Goal: Task Accomplishment & Management: Use online tool/utility

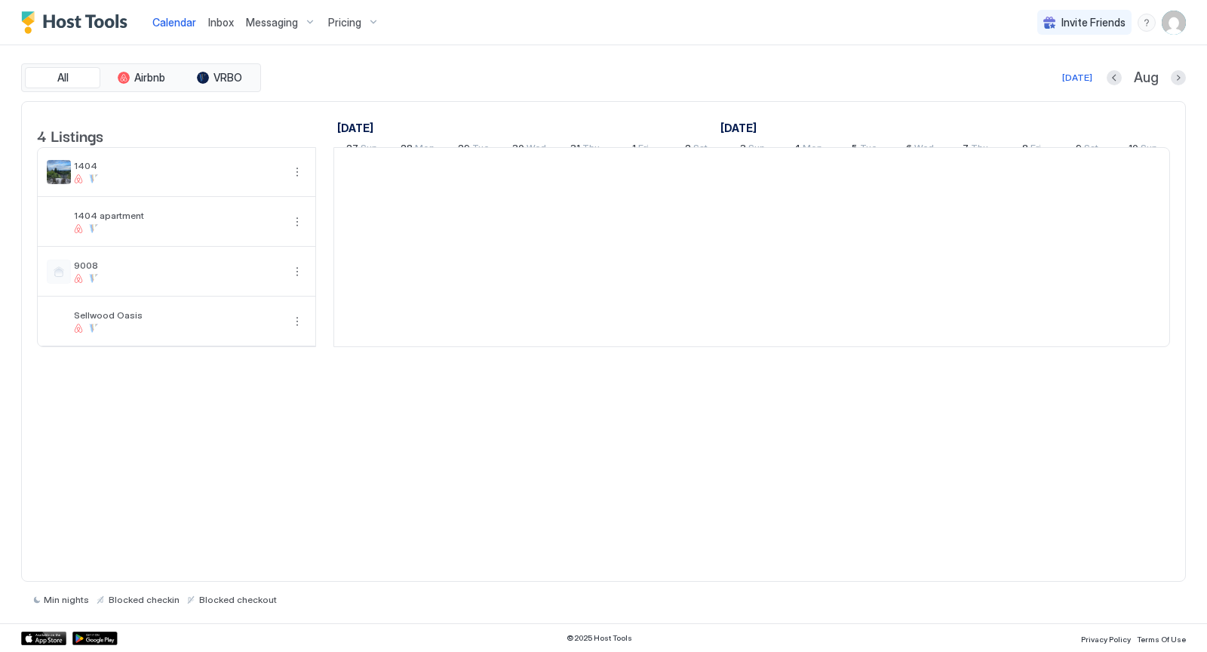
scroll to position [0, 838]
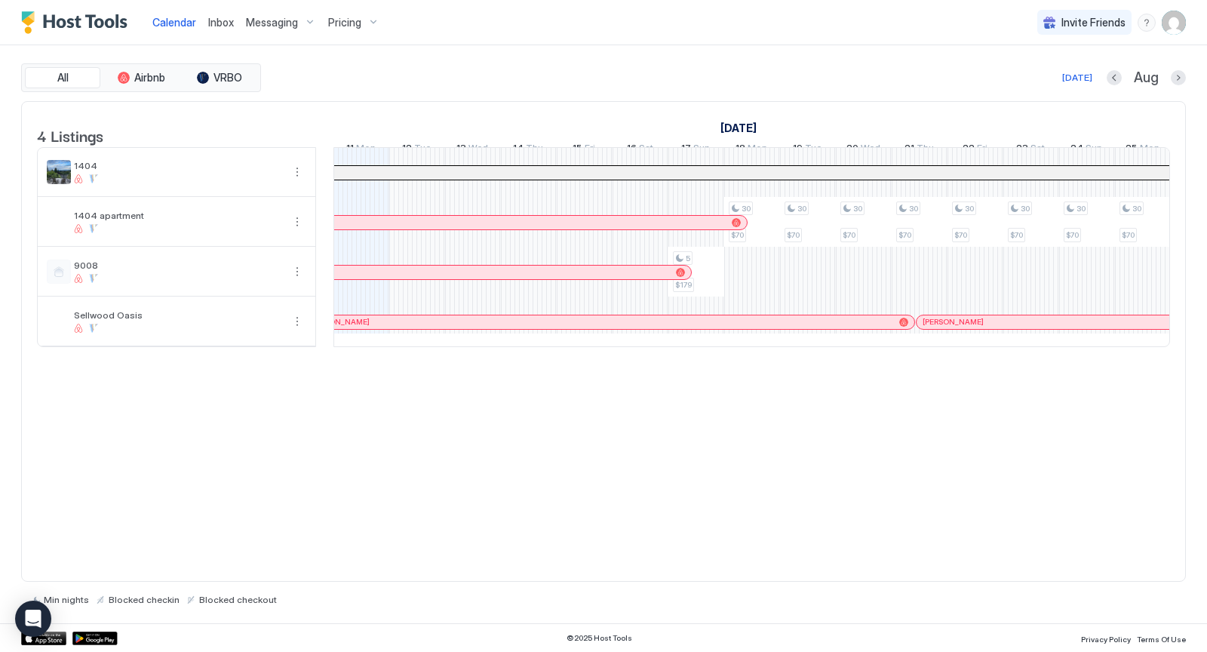
click at [1168, 24] on img "User profile" at bounding box center [1173, 23] width 24 height 24
click at [1028, 84] on span "Settings" at bounding box center [1037, 85] width 41 height 14
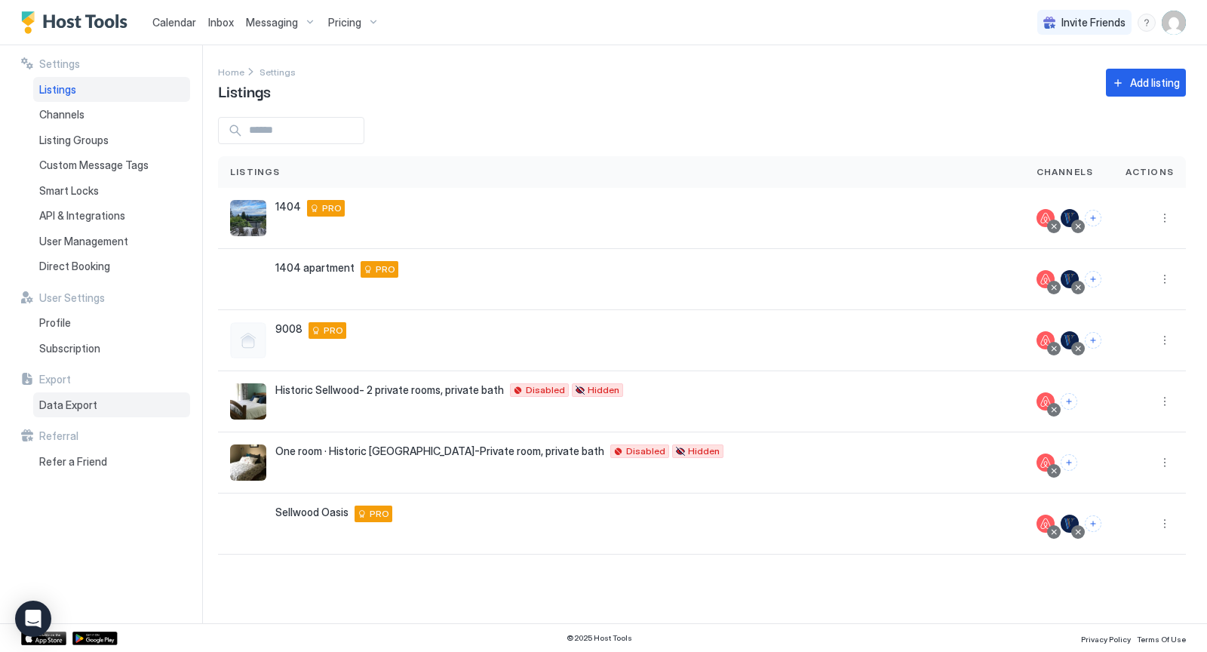
click at [56, 405] on span "Data Export" at bounding box center [68, 405] width 58 height 14
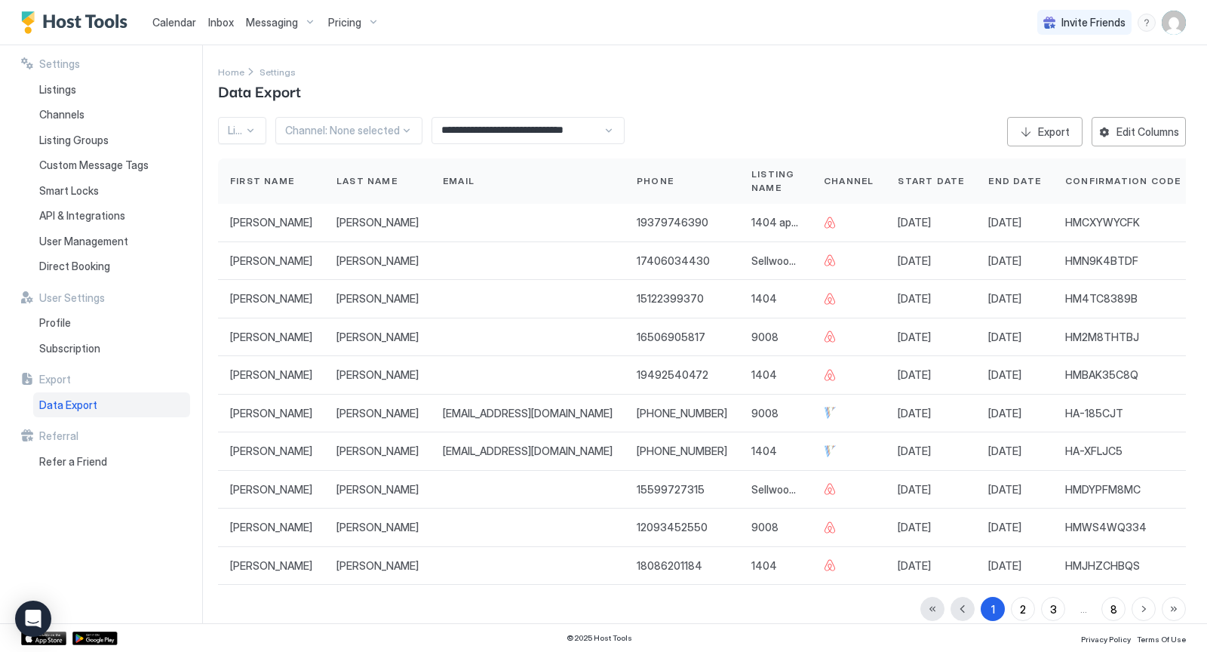
click at [560, 127] on input "**********" at bounding box center [517, 131] width 170 height 26
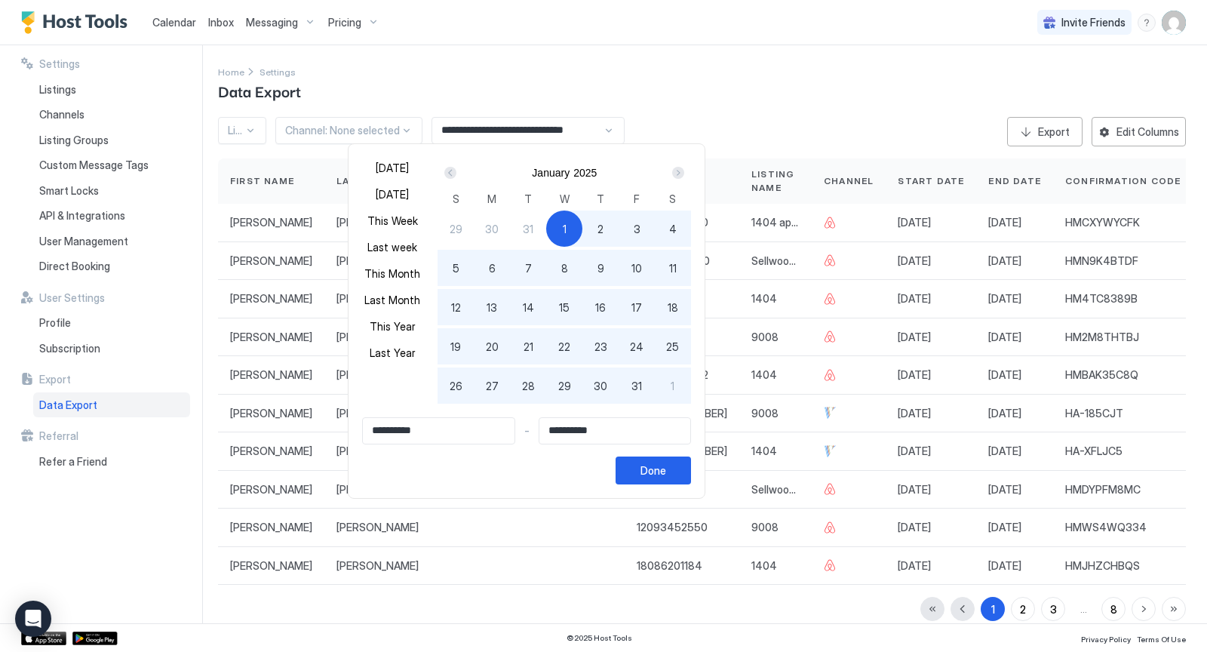
click at [676, 173] on div "Next" at bounding box center [678, 173] width 12 height 12
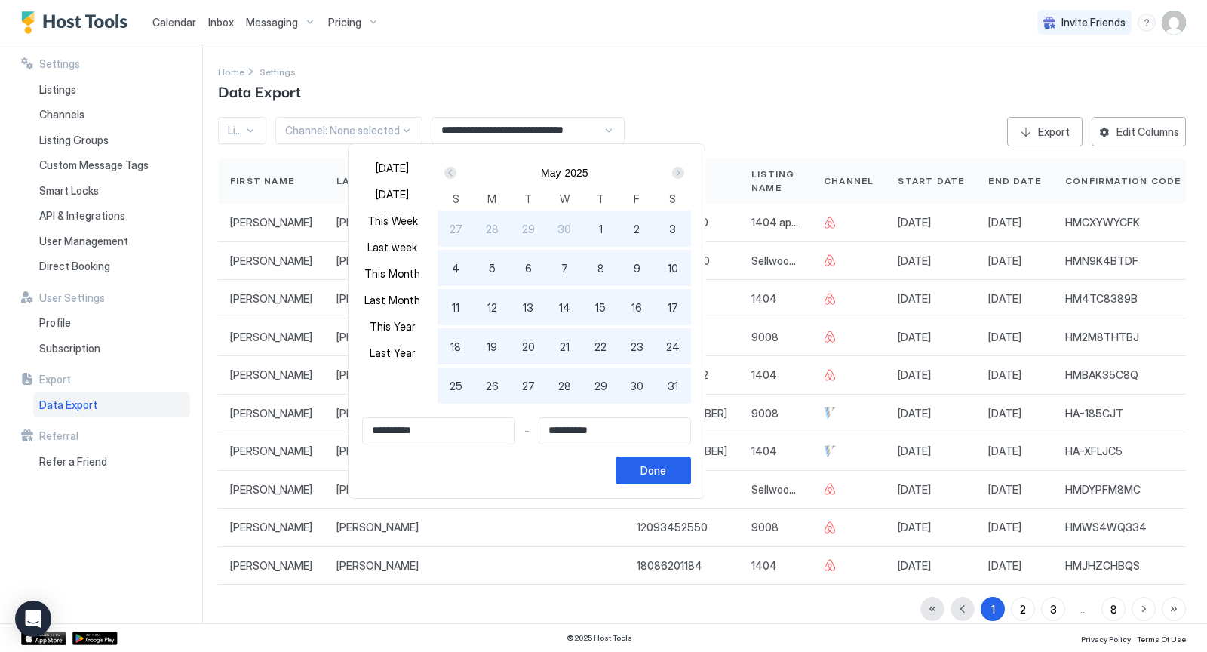
click at [676, 173] on div "Next" at bounding box center [678, 173] width 12 height 12
click at [526, 225] on div "1" at bounding box center [528, 228] width 36 height 36
type input "**********"
click at [676, 171] on div "Next" at bounding box center [678, 173] width 12 height 12
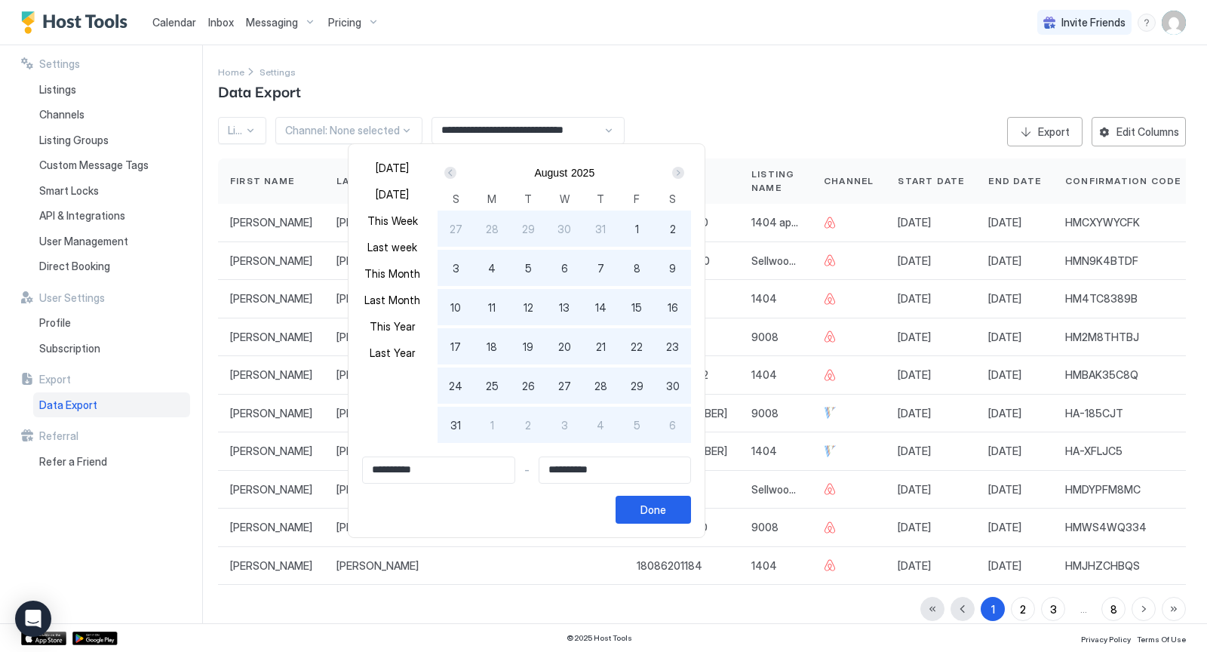
click at [453, 413] on div "31" at bounding box center [455, 424] width 36 height 36
type input "**********"
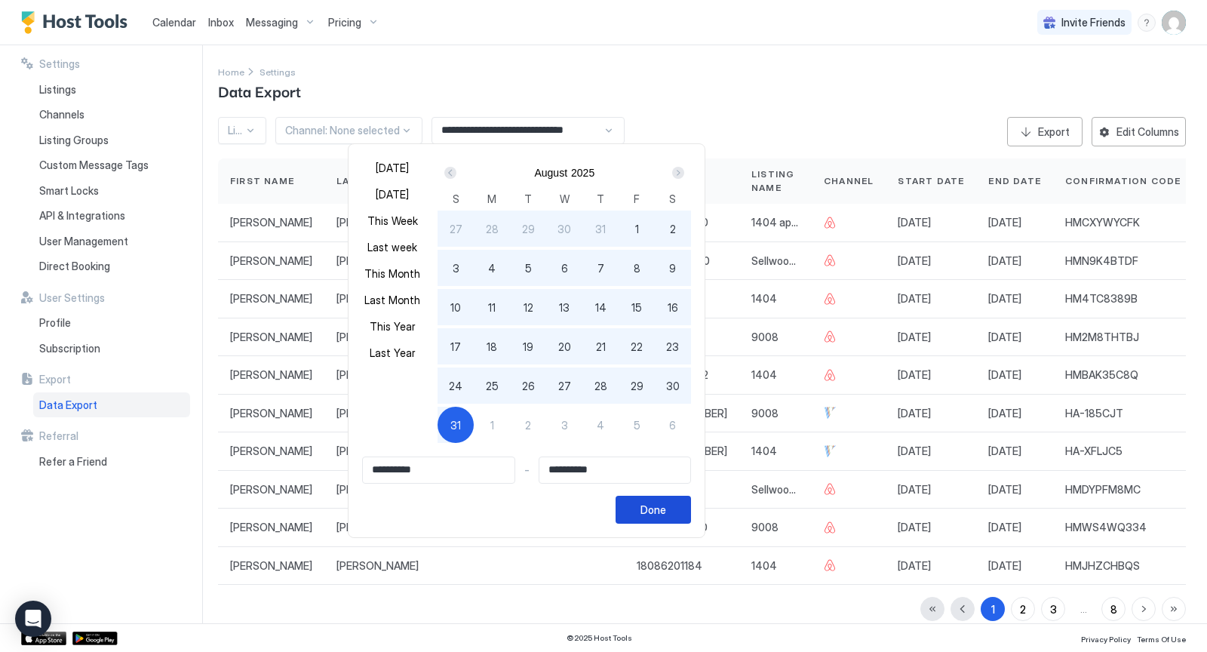
click at [660, 516] on div "Done" at bounding box center [653, 509] width 26 height 16
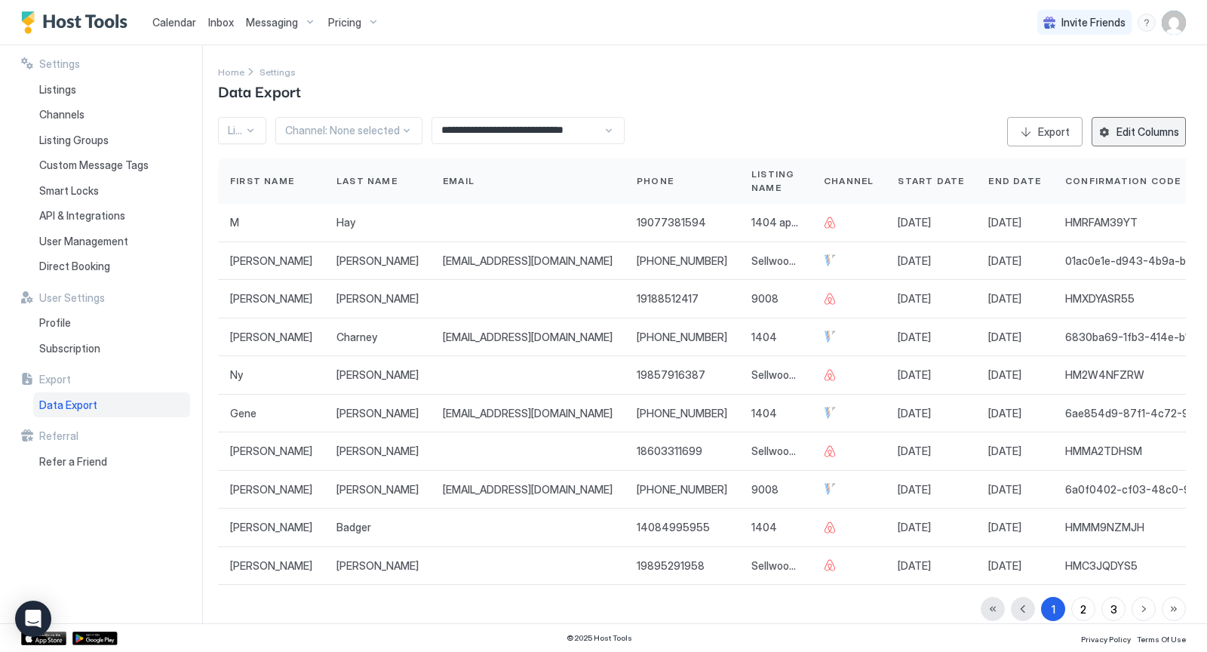
click at [1121, 133] on div "Edit Columns" at bounding box center [1147, 132] width 63 height 16
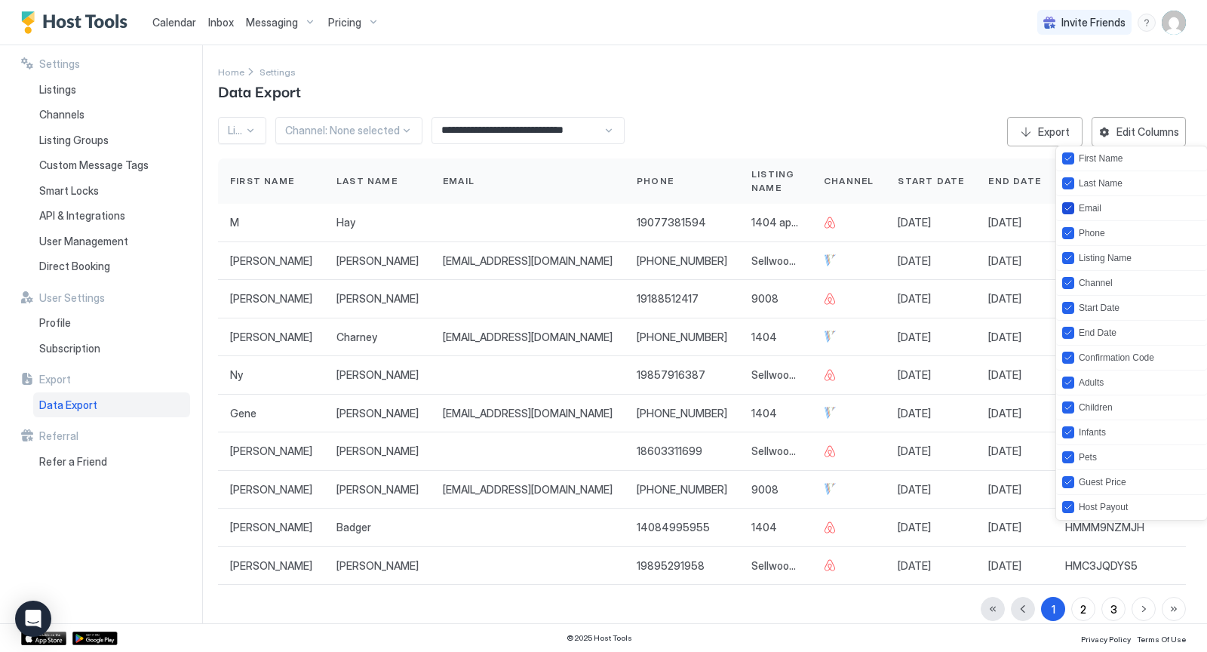
click at [1078, 208] on div "Email" at bounding box center [1089, 208] width 23 height 11
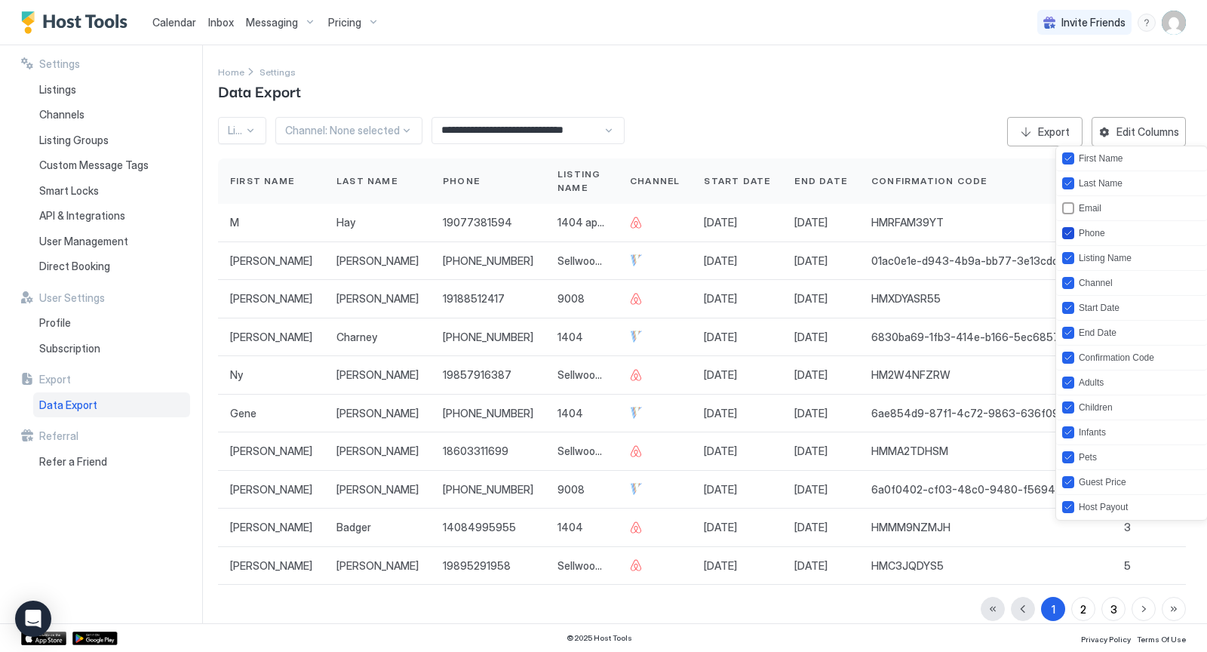
click at [1077, 227] on div "Phone" at bounding box center [1083, 233] width 43 height 12
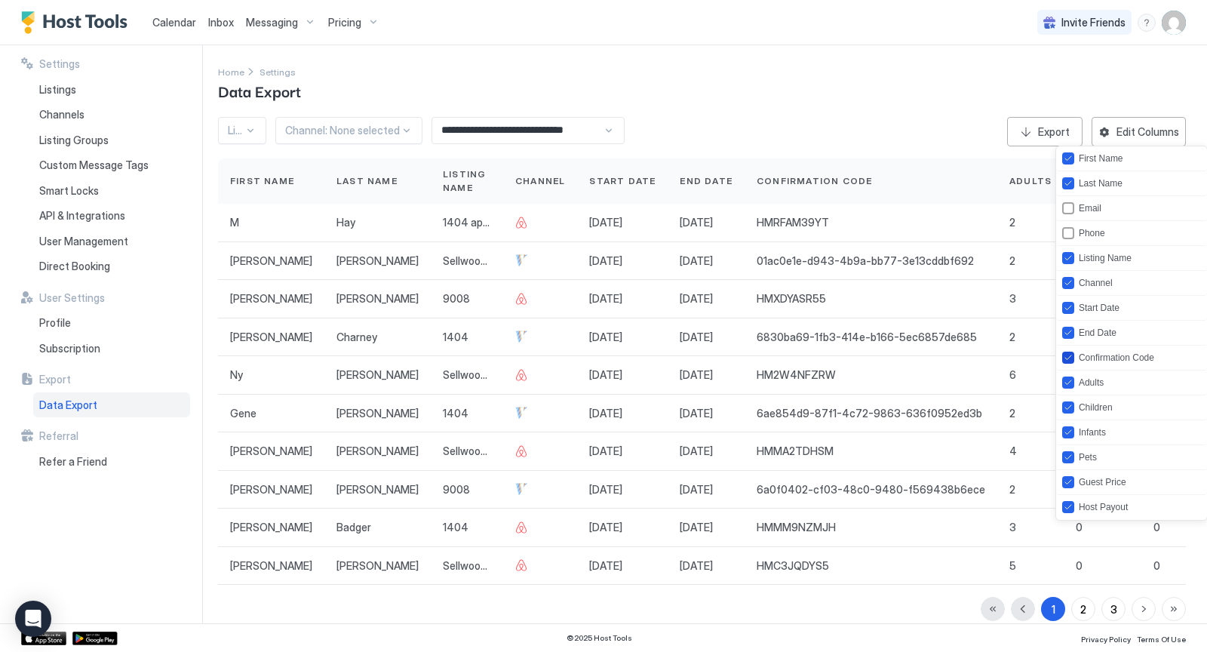
click at [1064, 351] on div "confirmationCode" at bounding box center [1068, 357] width 12 height 12
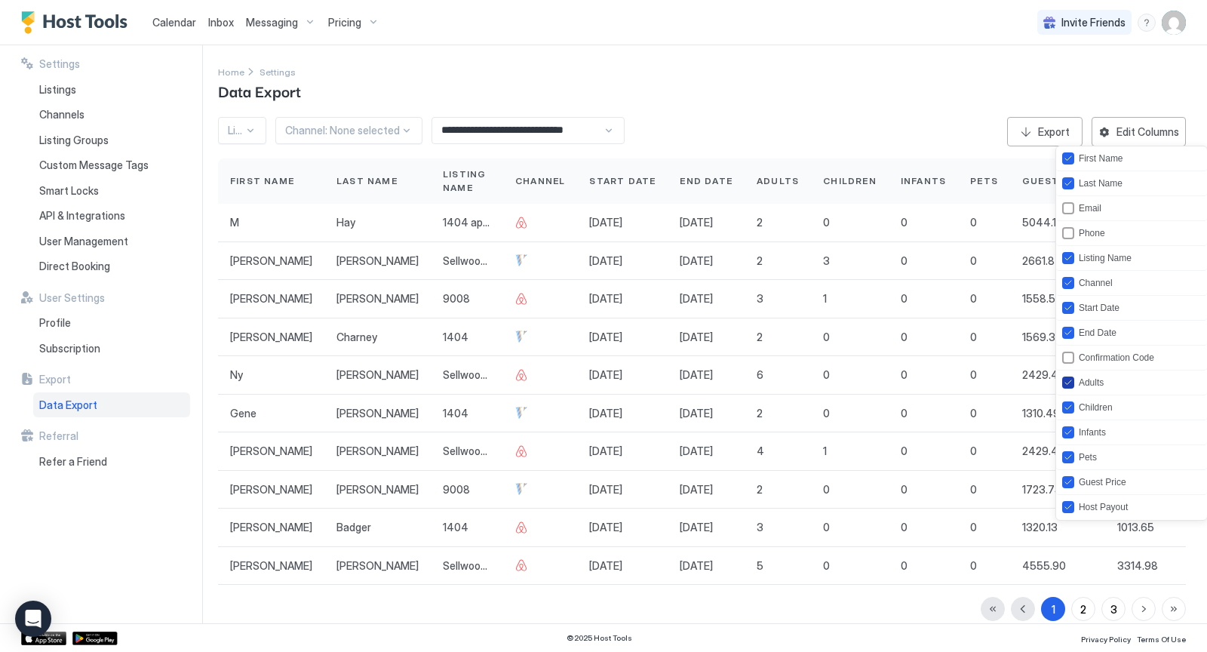
click at [1063, 383] on div "adults" at bounding box center [1068, 382] width 12 height 12
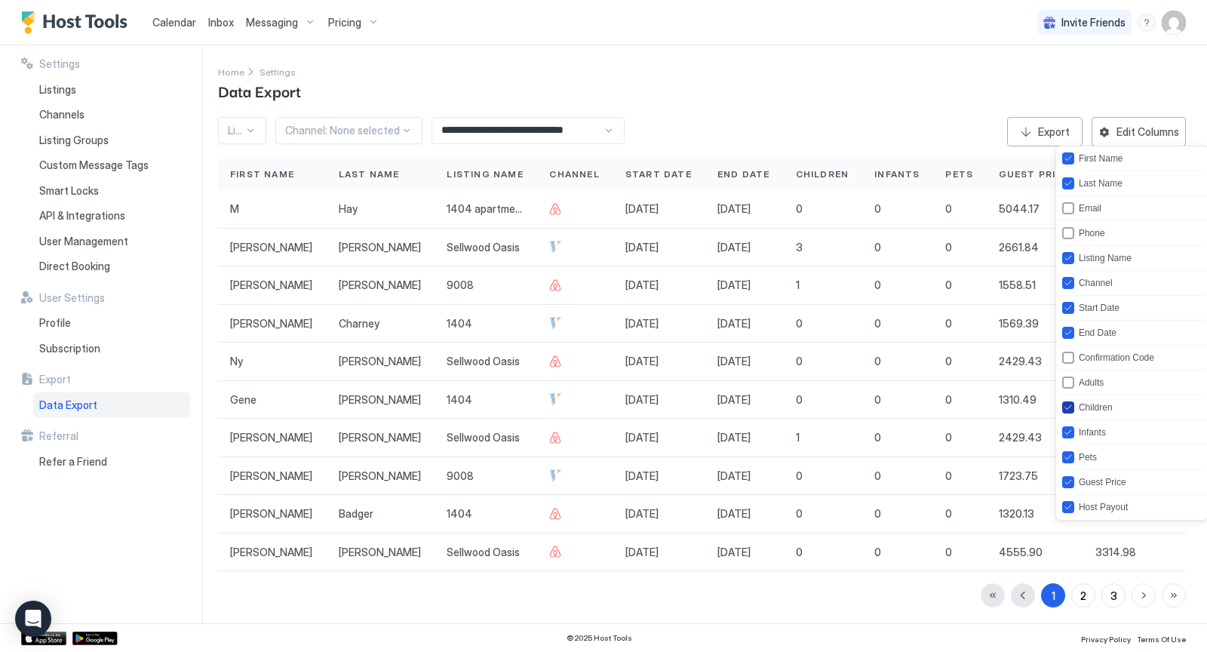
click at [1064, 405] on icon "children" at bounding box center [1067, 407] width 9 height 9
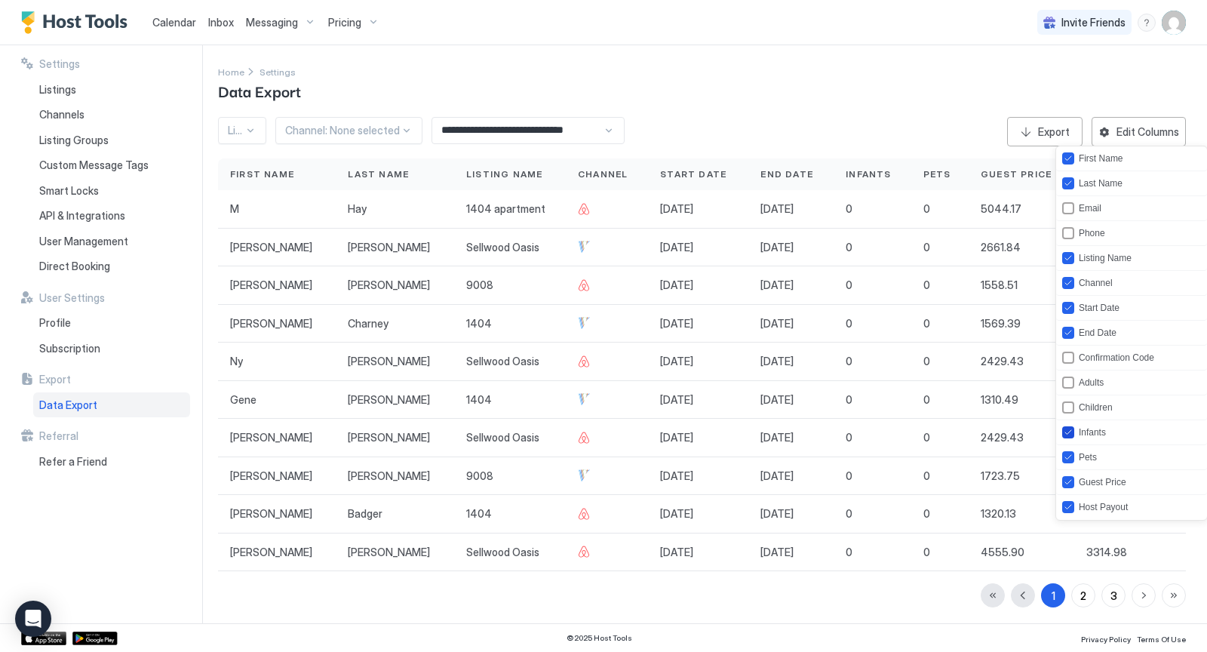
click at [1064, 426] on div "infants" at bounding box center [1068, 432] width 12 height 12
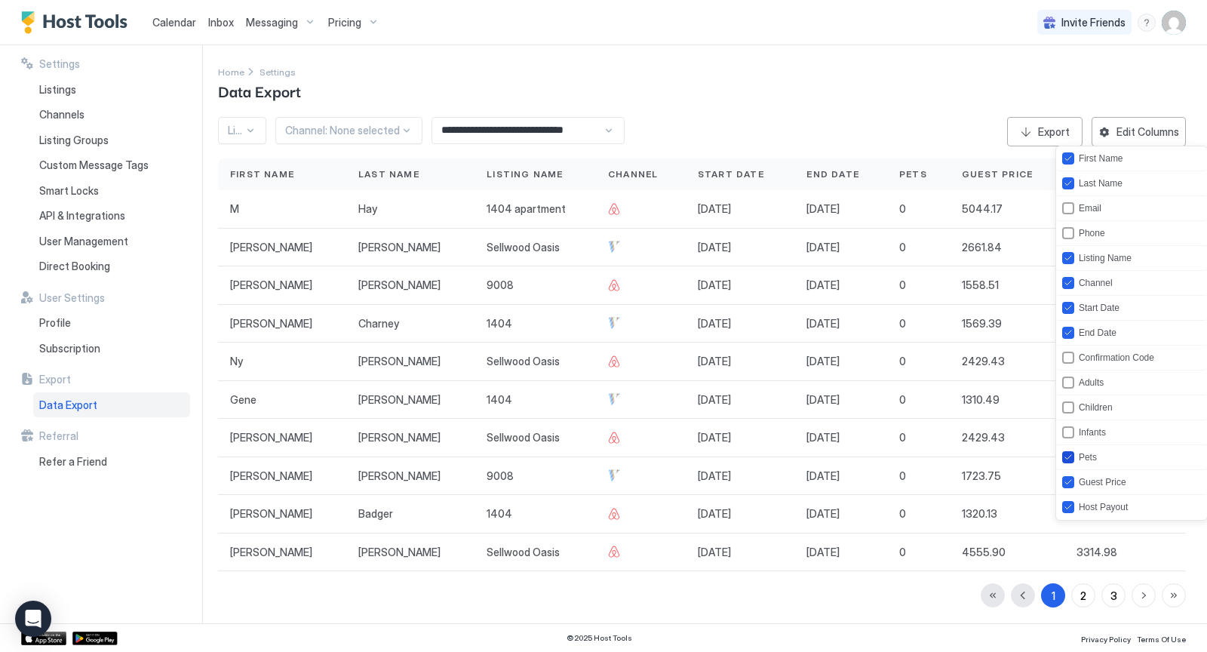
click at [1067, 452] on icon "pets" at bounding box center [1067, 456] width 9 height 9
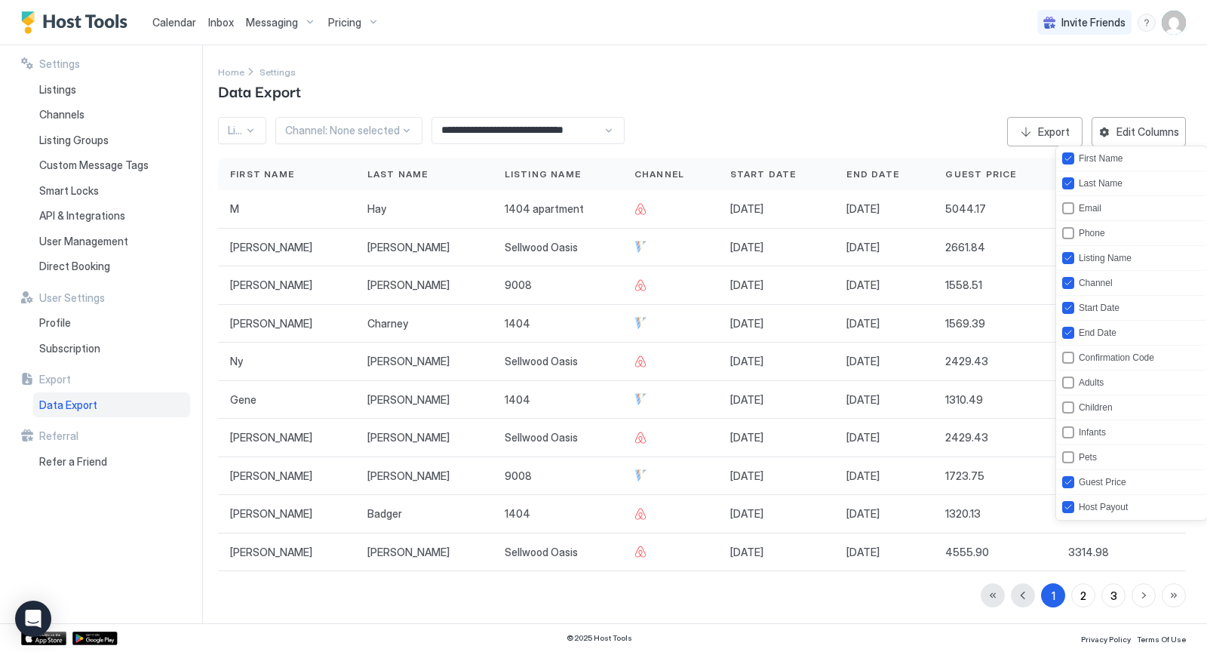
click at [848, 592] on div at bounding box center [603, 326] width 1207 height 652
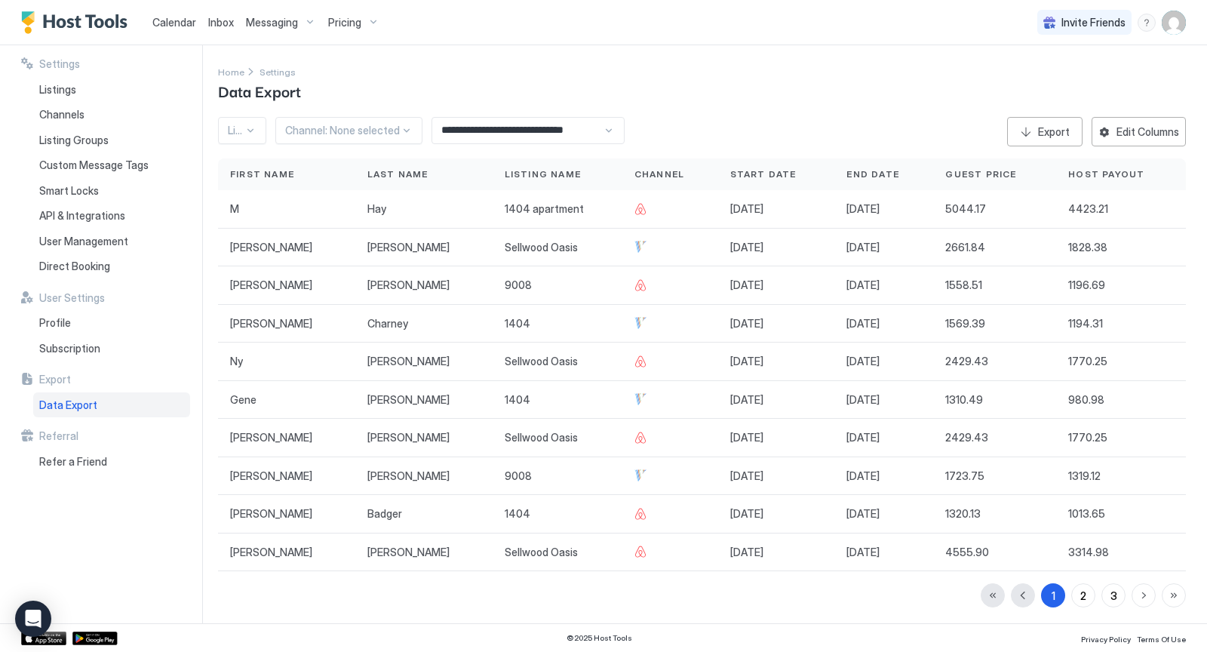
click at [1087, 173] on span "Host Payout" at bounding box center [1106, 174] width 76 height 14
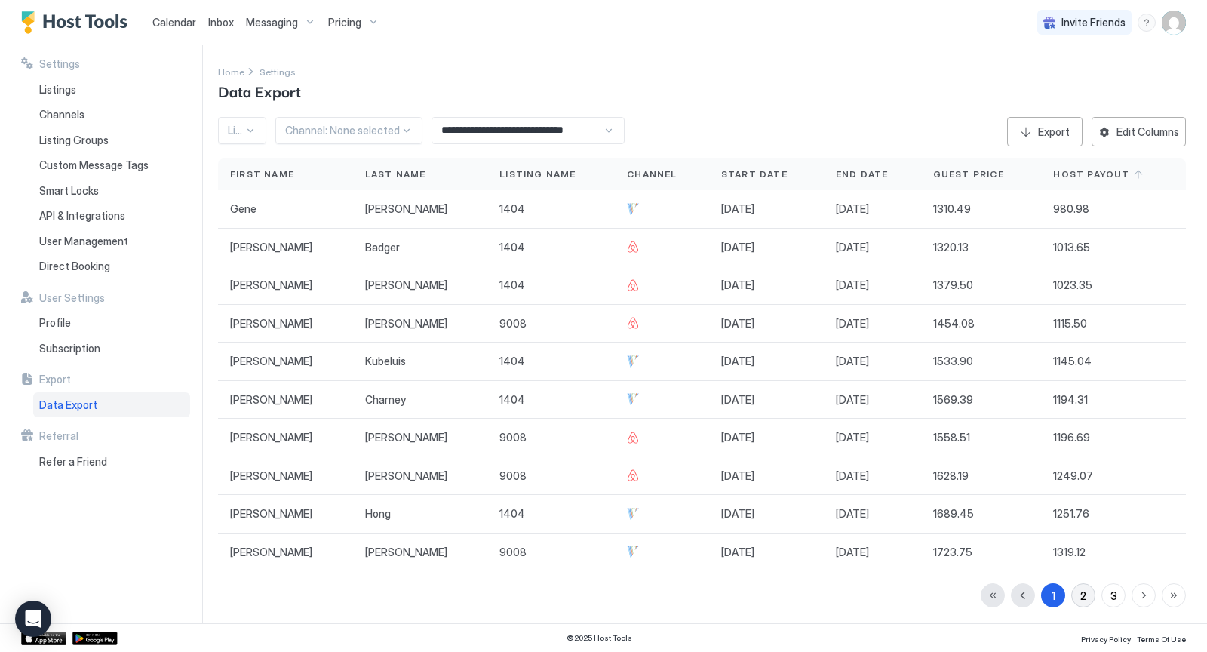
click at [1078, 591] on button "2" at bounding box center [1083, 595] width 24 height 24
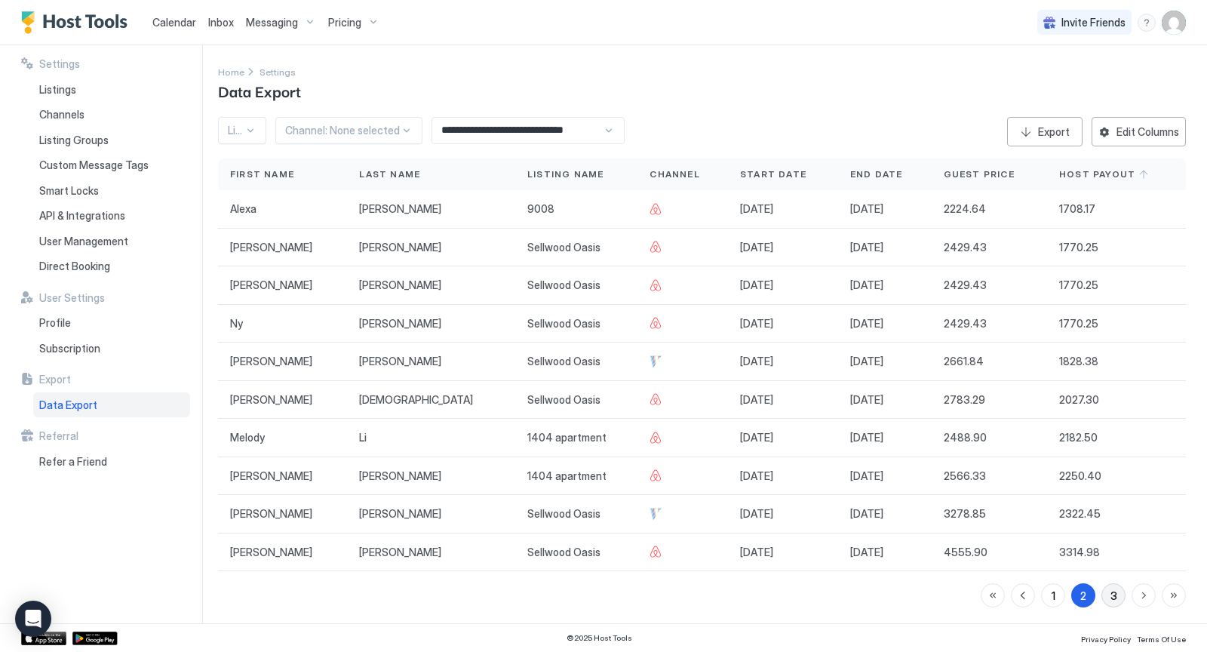
click at [1111, 589] on div "3" at bounding box center [1113, 595] width 7 height 16
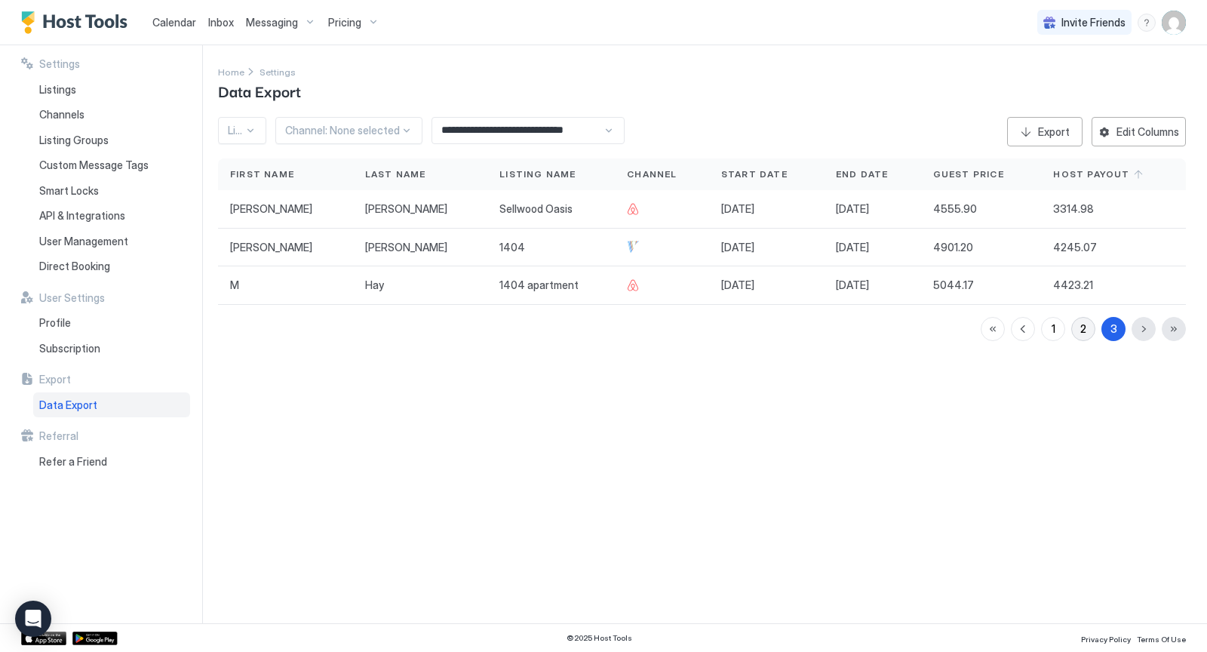
click at [1081, 323] on div "2" at bounding box center [1083, 328] width 6 height 16
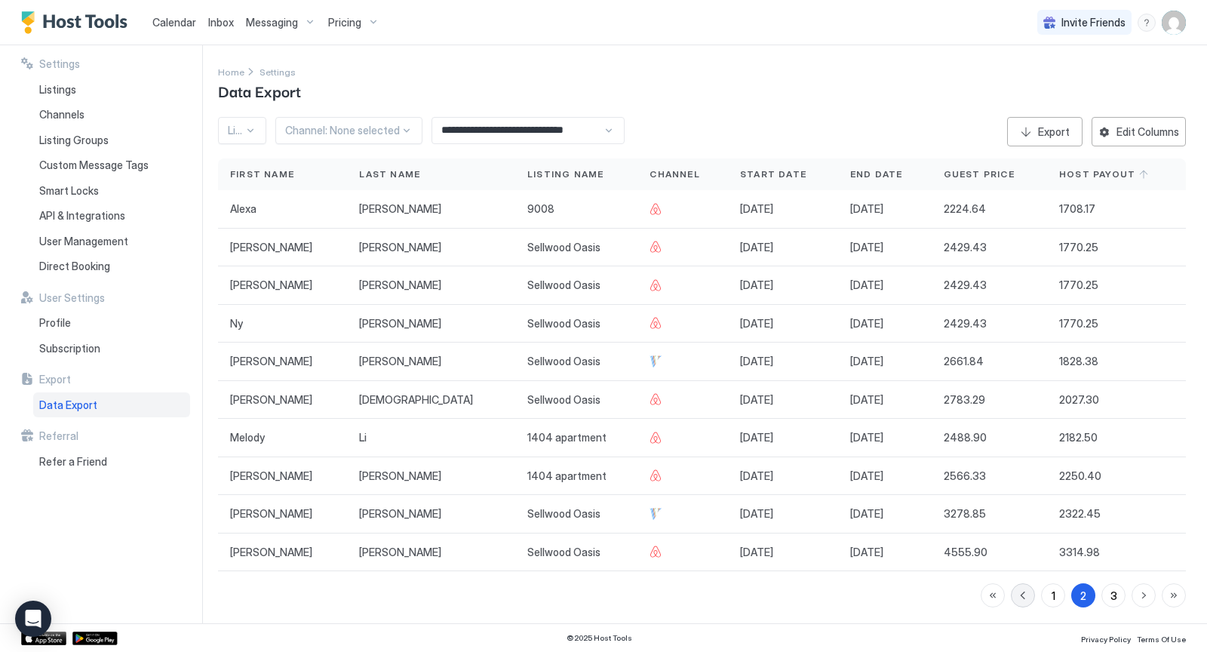
click at [1023, 591] on button "button" at bounding box center [1022, 595] width 24 height 24
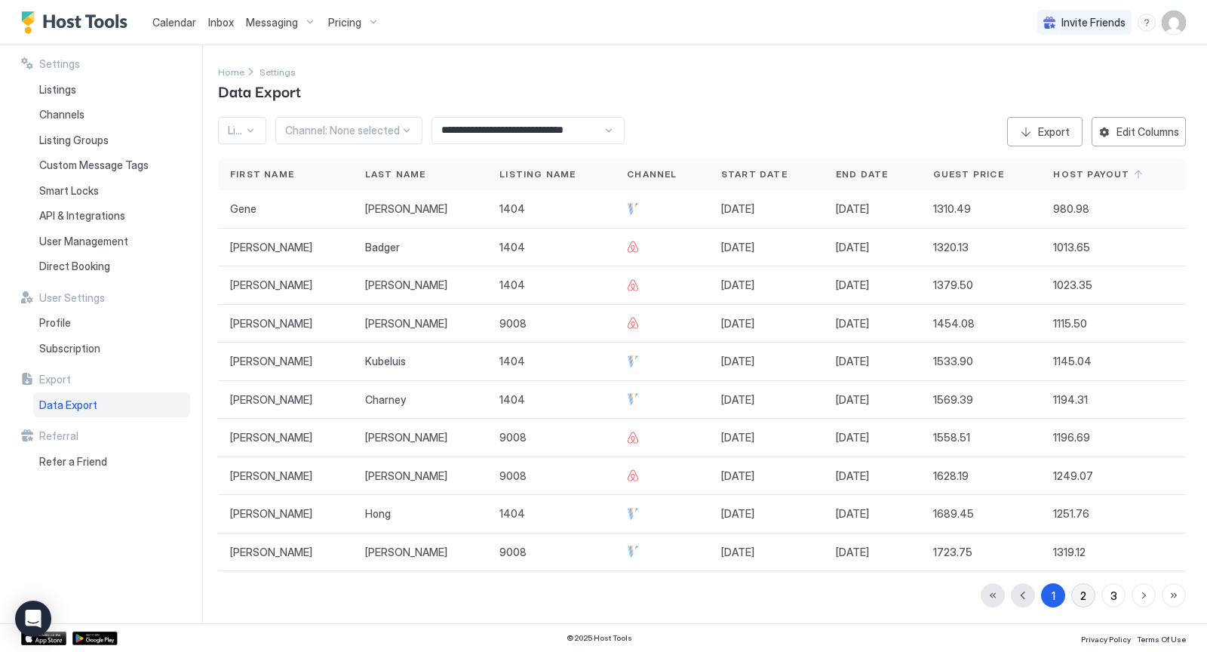
click at [1085, 587] on div "2" at bounding box center [1083, 595] width 6 height 16
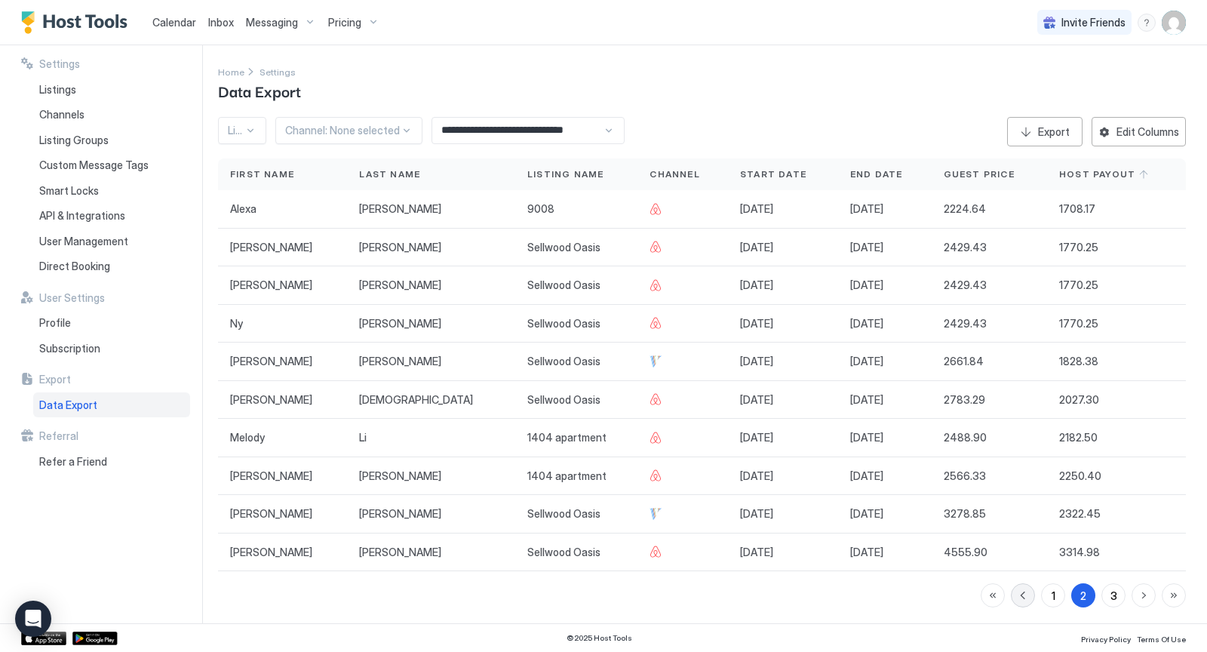
click at [1026, 596] on button "button" at bounding box center [1022, 595] width 24 height 24
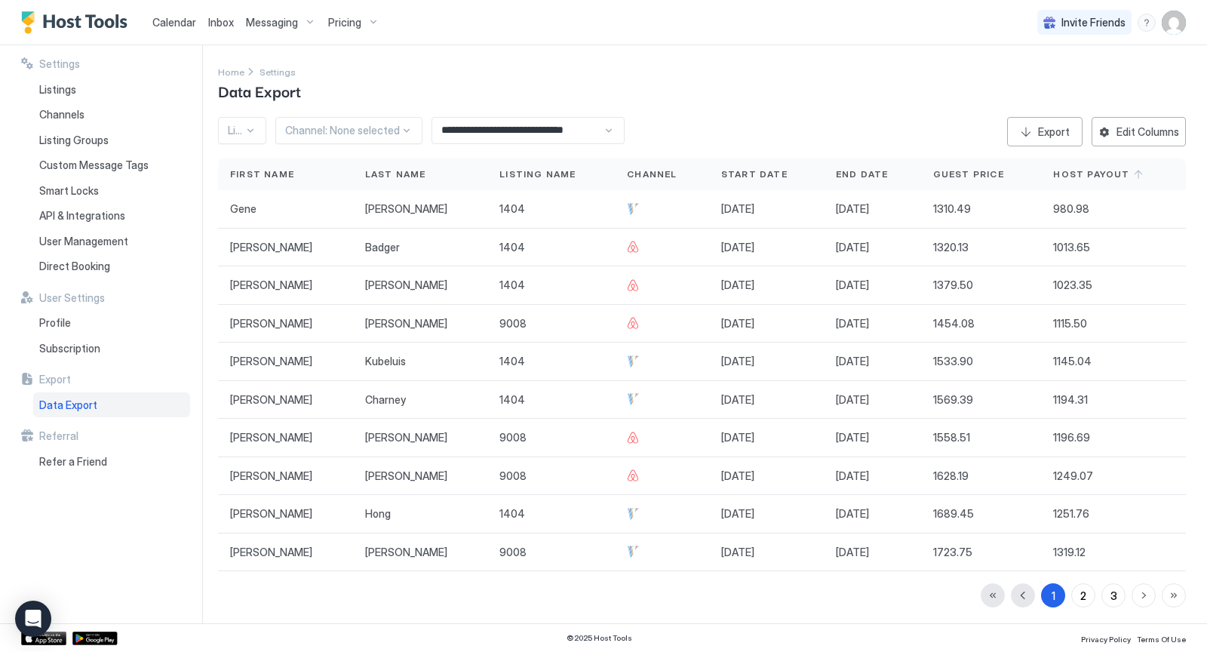
click at [1028, 589] on div "1 2 3" at bounding box center [1082, 595] width 205 height 24
click at [1024, 590] on div "1 2 3" at bounding box center [1082, 595] width 205 height 24
click at [728, 173] on span "Start Date" at bounding box center [754, 174] width 66 height 14
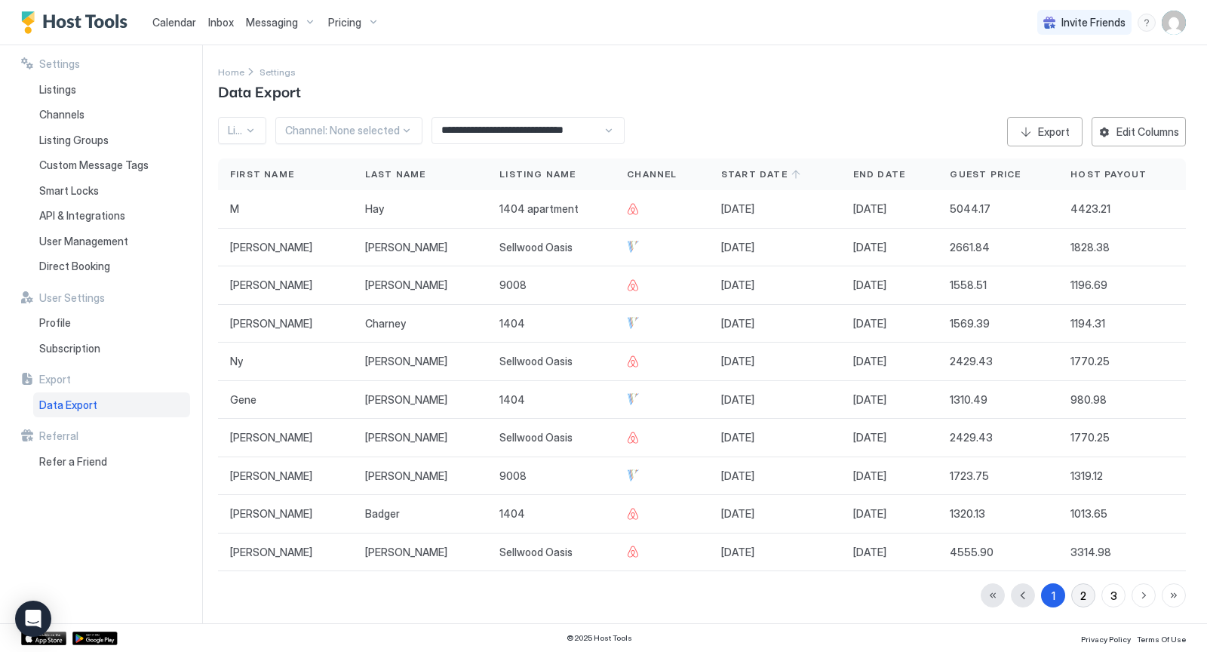
click at [1085, 593] on div "2" at bounding box center [1083, 595] width 6 height 16
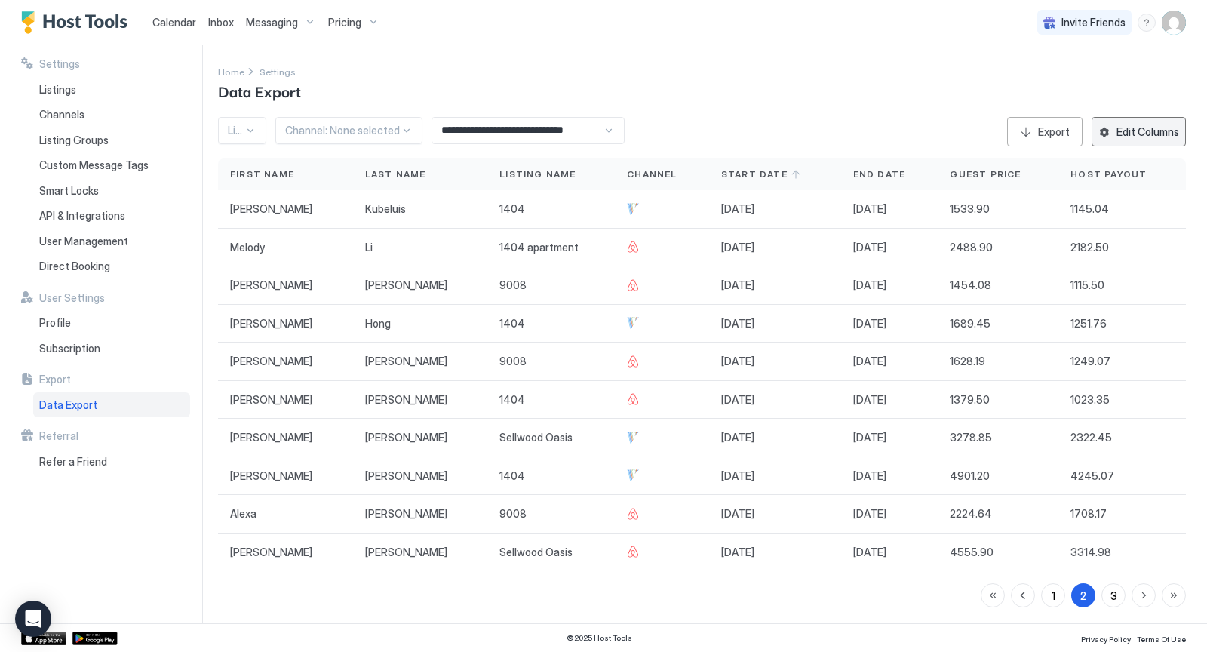
click at [1127, 138] on div "Edit Columns" at bounding box center [1147, 132] width 63 height 16
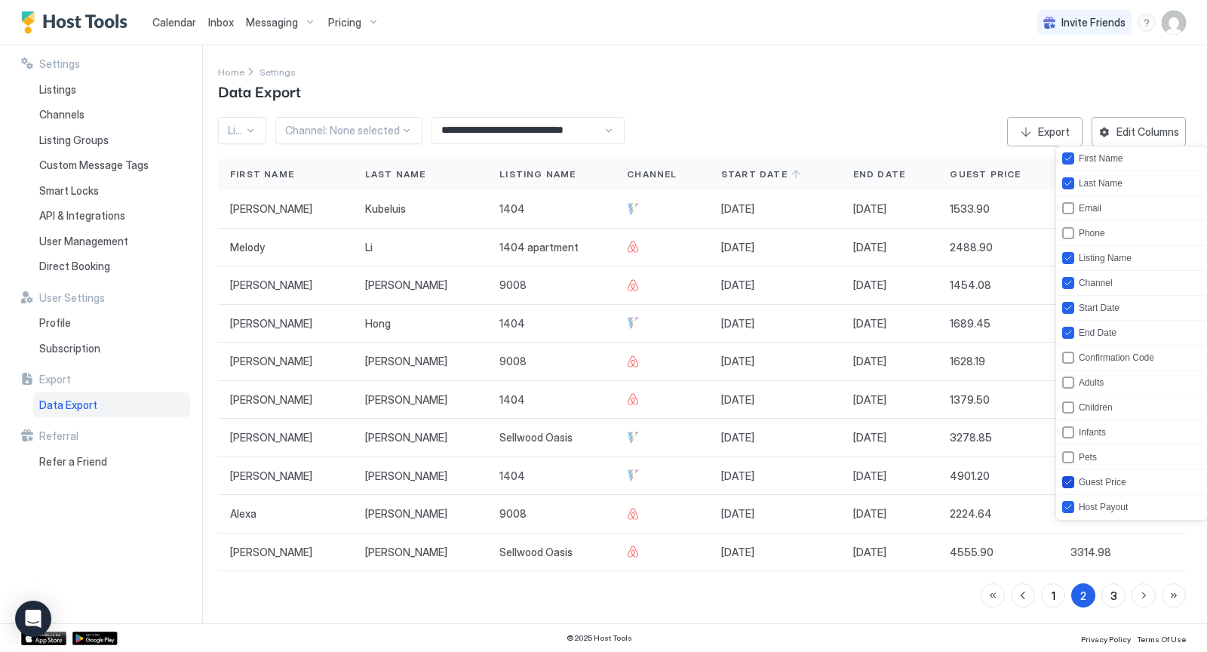
click at [1065, 477] on icon "guestPrice" at bounding box center [1067, 481] width 9 height 9
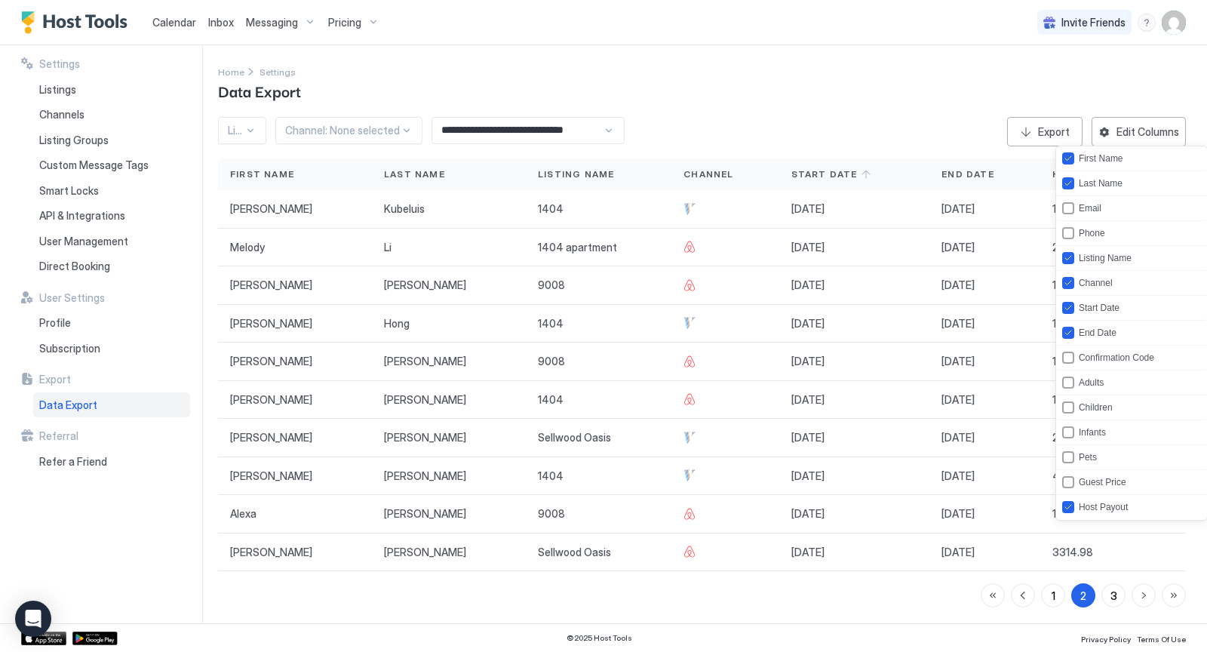
click at [923, 624] on div at bounding box center [603, 326] width 1207 height 652
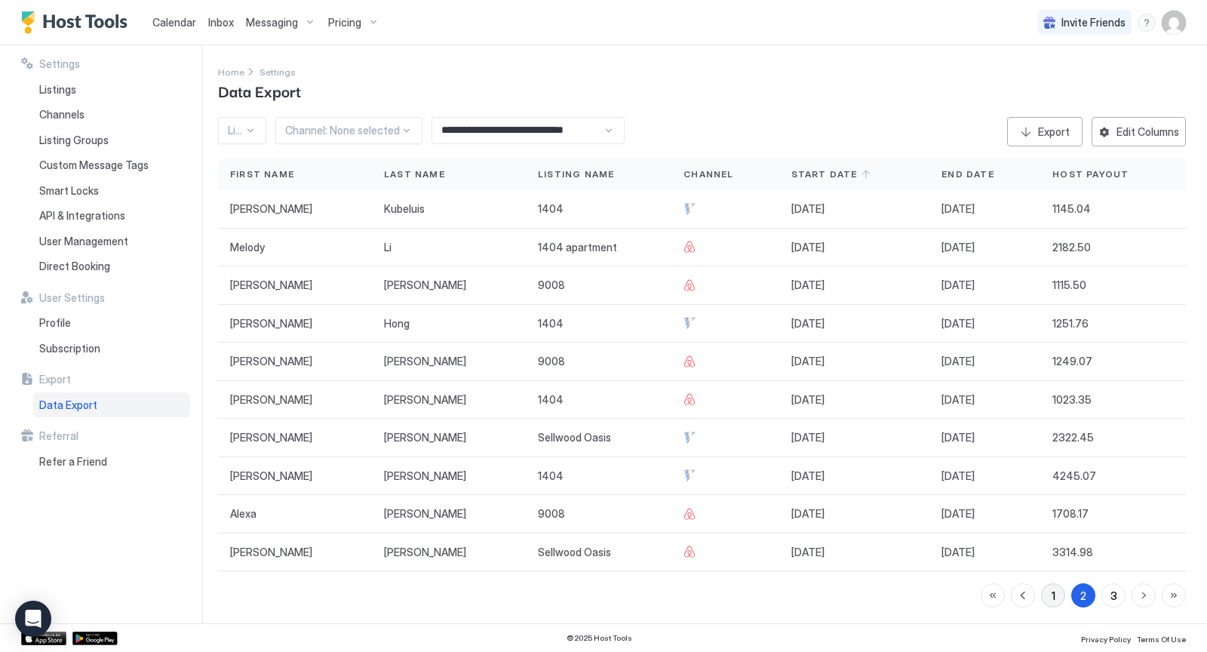
click at [1046, 590] on button "1" at bounding box center [1053, 595] width 24 height 24
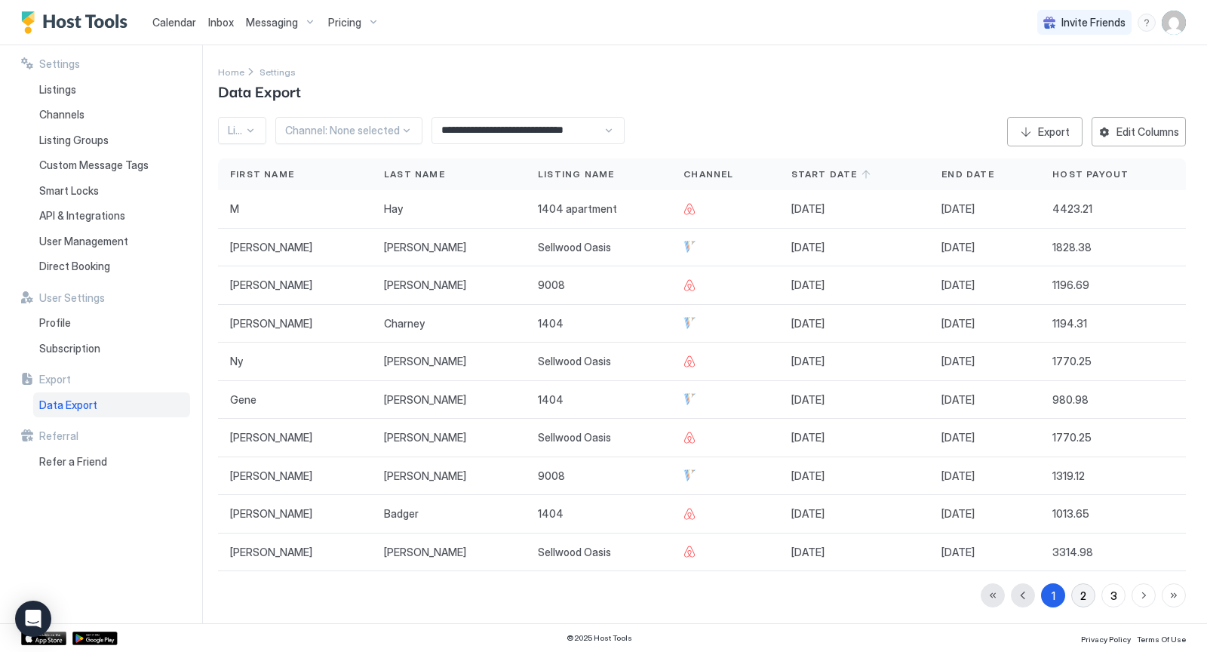
click at [1084, 595] on div "2" at bounding box center [1083, 595] width 6 height 16
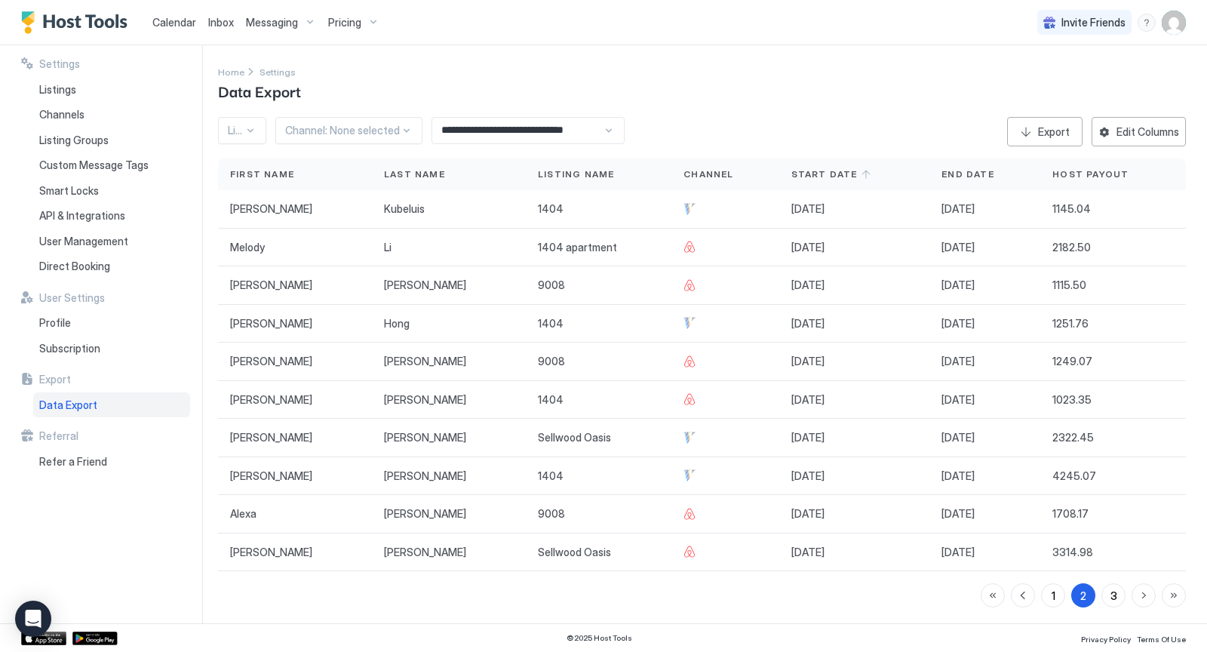
click at [1072, 178] on span "Host Payout" at bounding box center [1090, 174] width 76 height 14
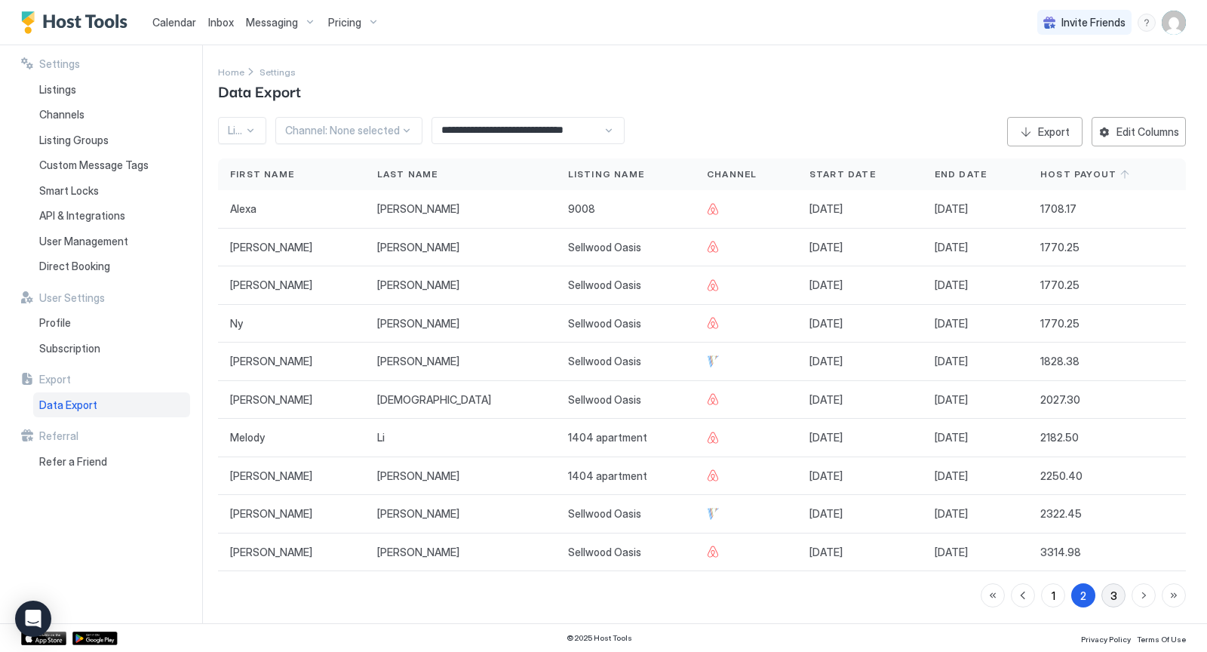
click at [1112, 593] on div "3" at bounding box center [1113, 595] width 7 height 16
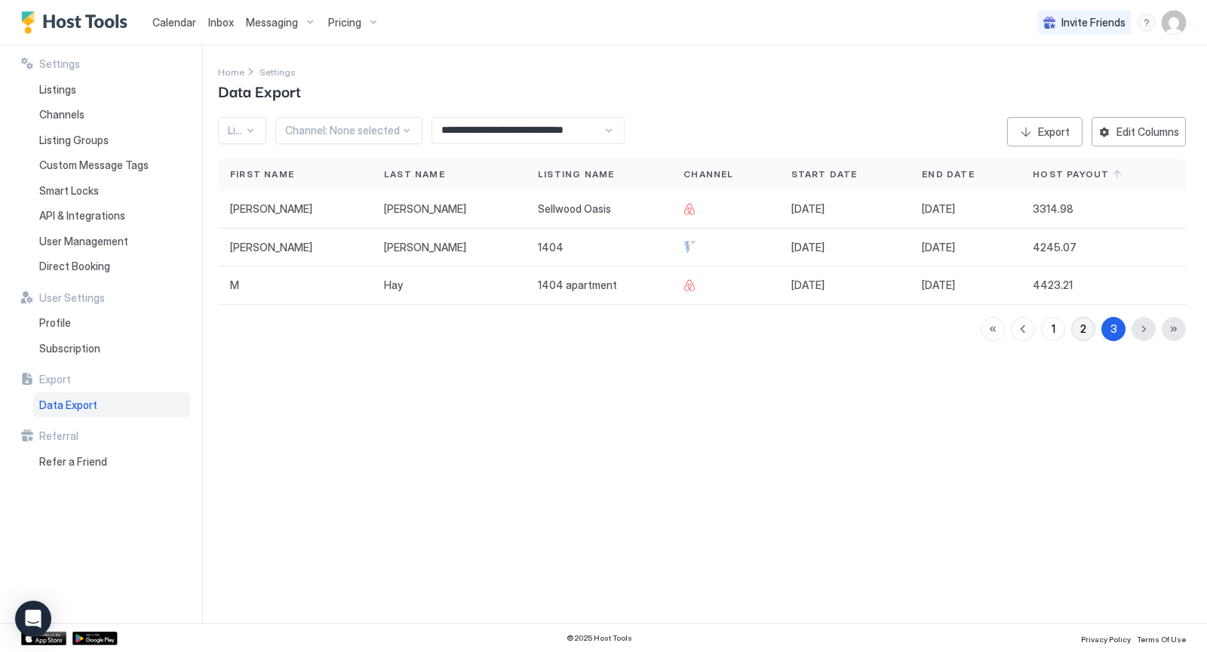
click at [1082, 327] on div "2" at bounding box center [1083, 328] width 6 height 16
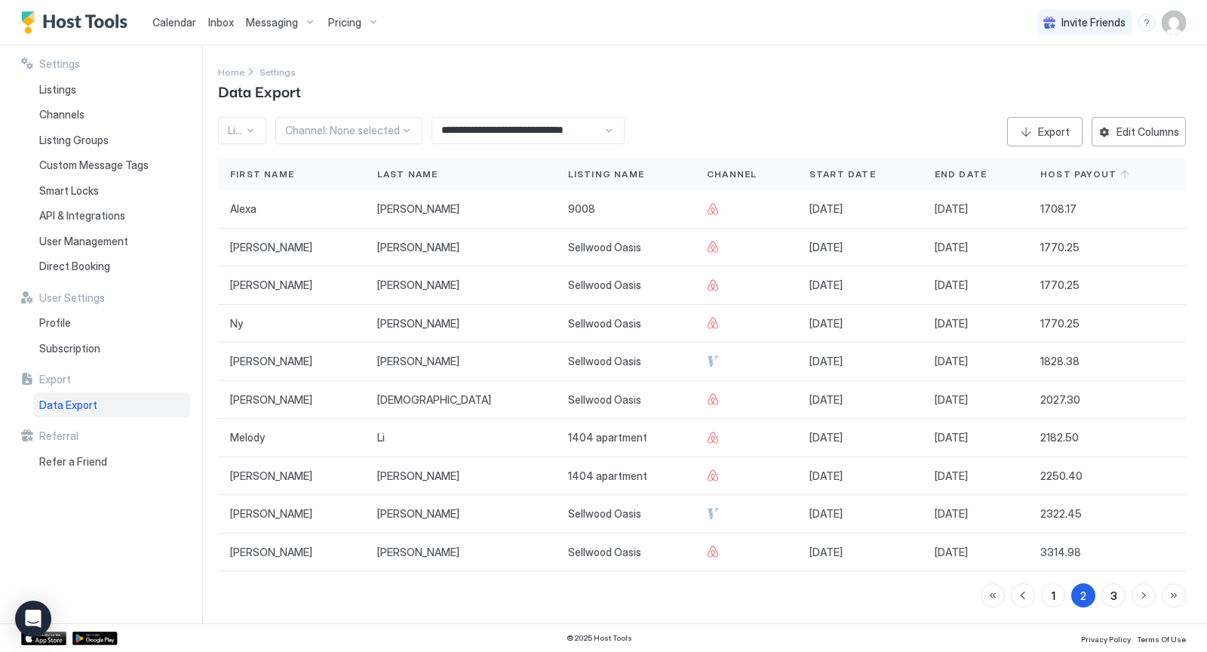
click at [809, 169] on span "Start Date" at bounding box center [842, 174] width 66 height 14
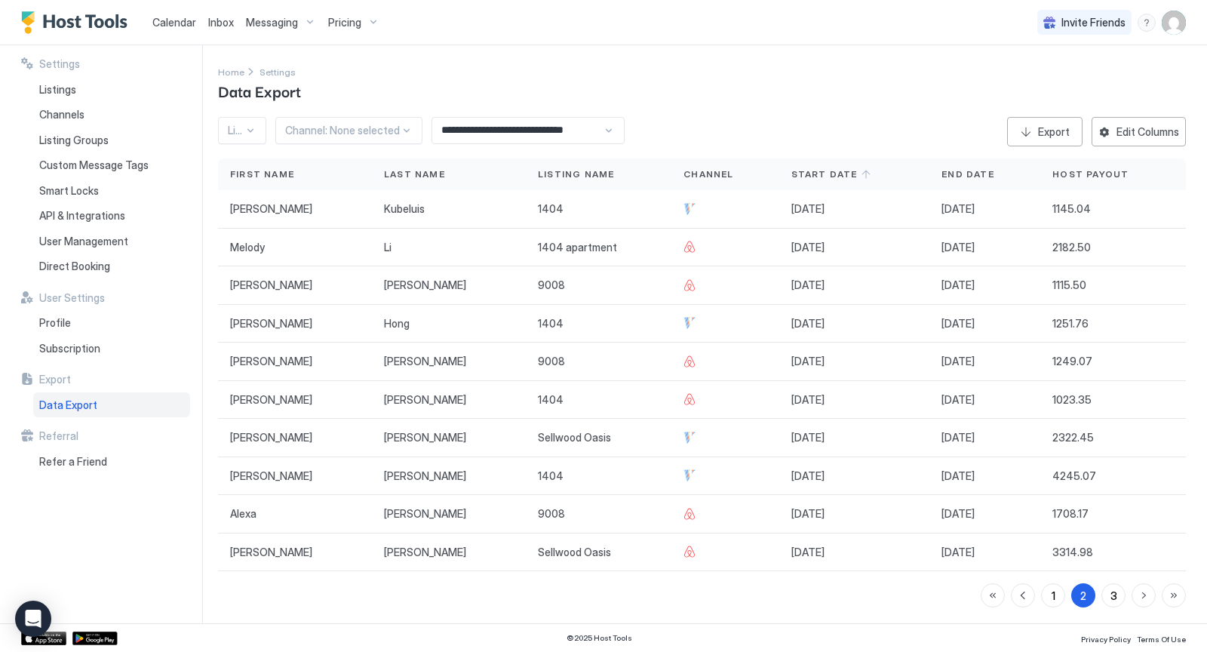
click at [1069, 169] on span "Host Payout" at bounding box center [1090, 174] width 76 height 14
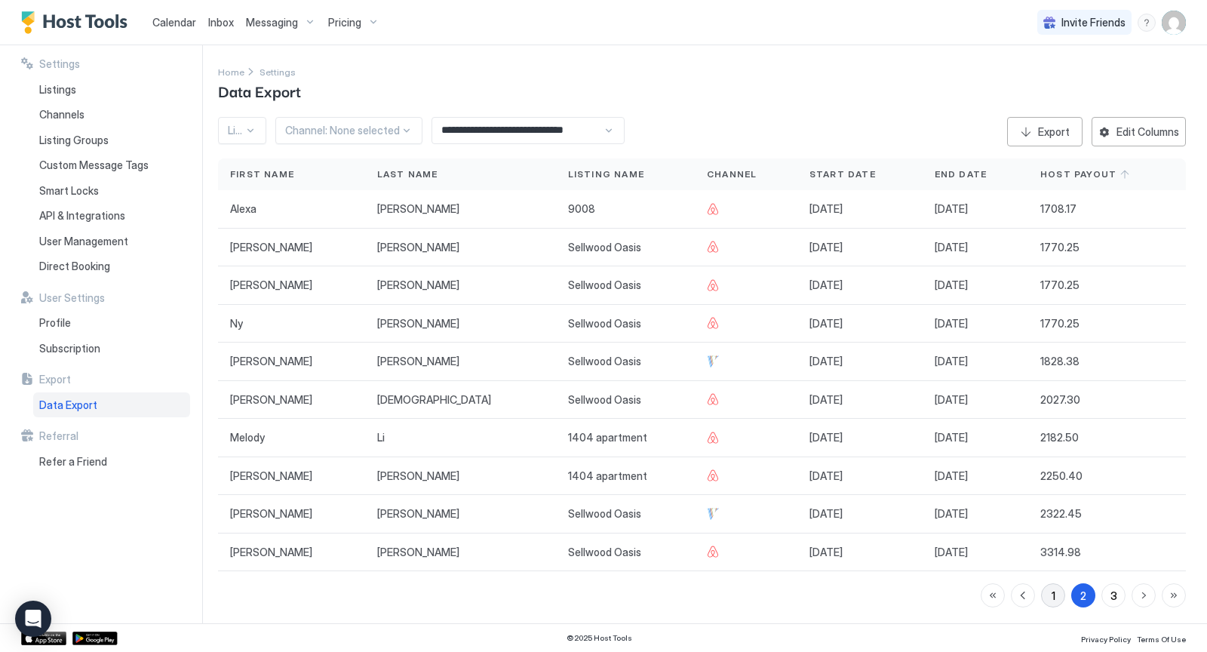
click at [1056, 590] on button "1" at bounding box center [1053, 595] width 24 height 24
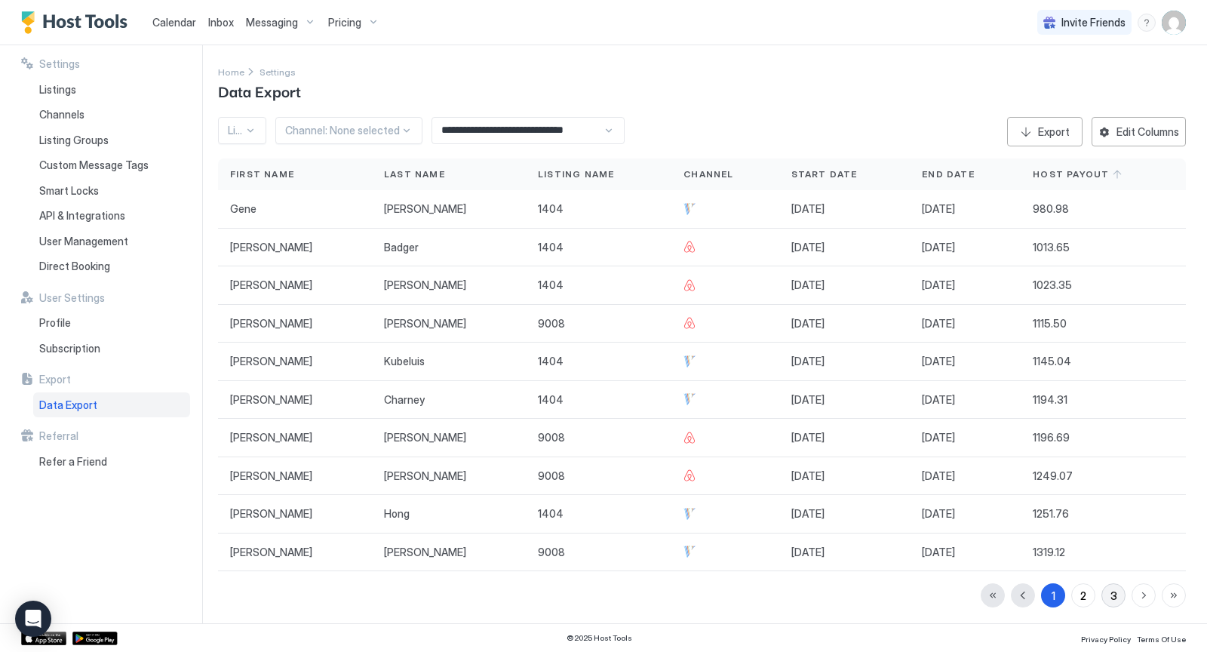
click at [1105, 593] on button "3" at bounding box center [1113, 595] width 24 height 24
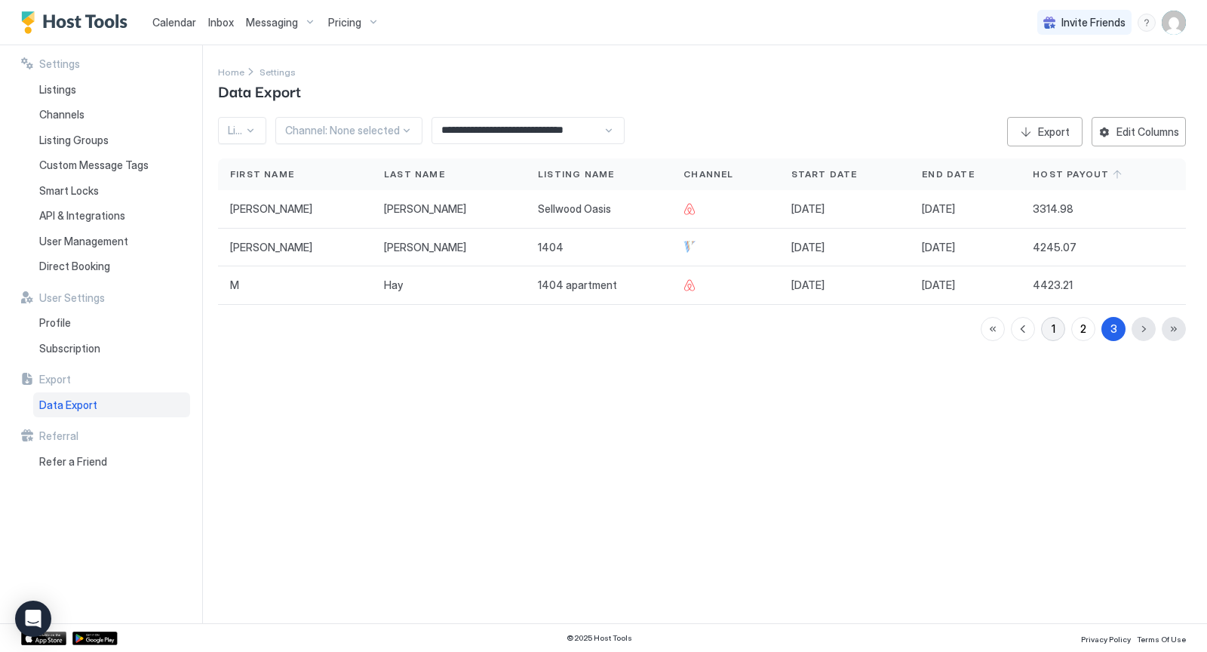
click at [1053, 328] on div "1" at bounding box center [1053, 328] width 4 height 16
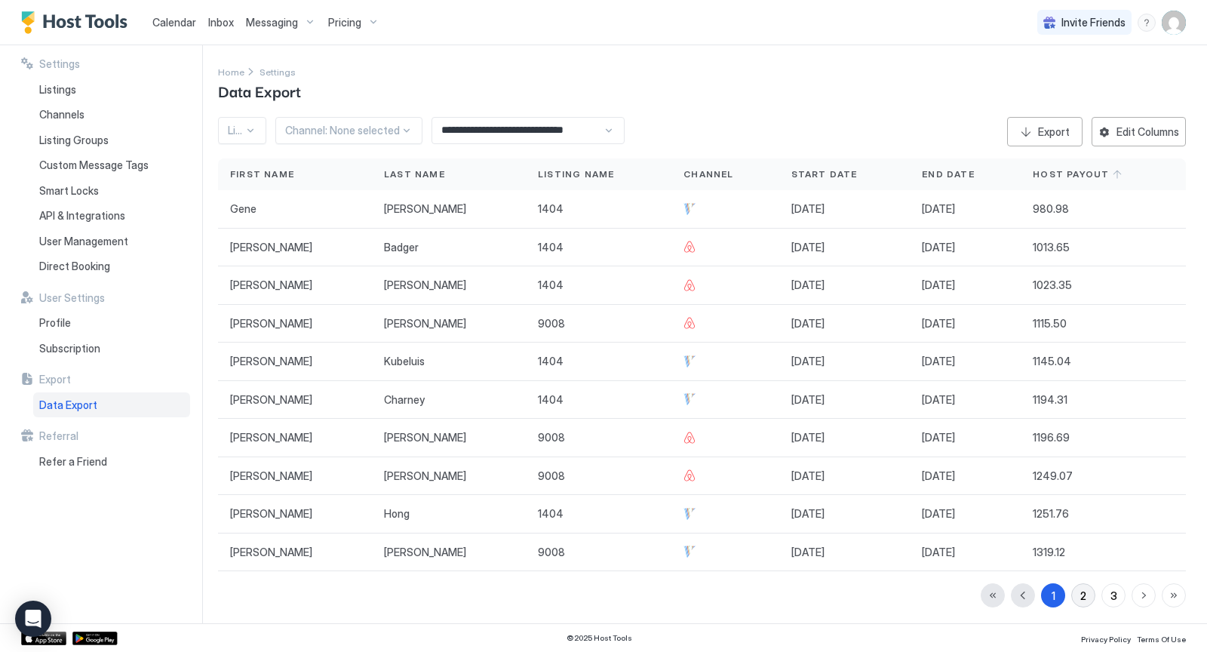
click at [1091, 588] on button "2" at bounding box center [1083, 595] width 24 height 24
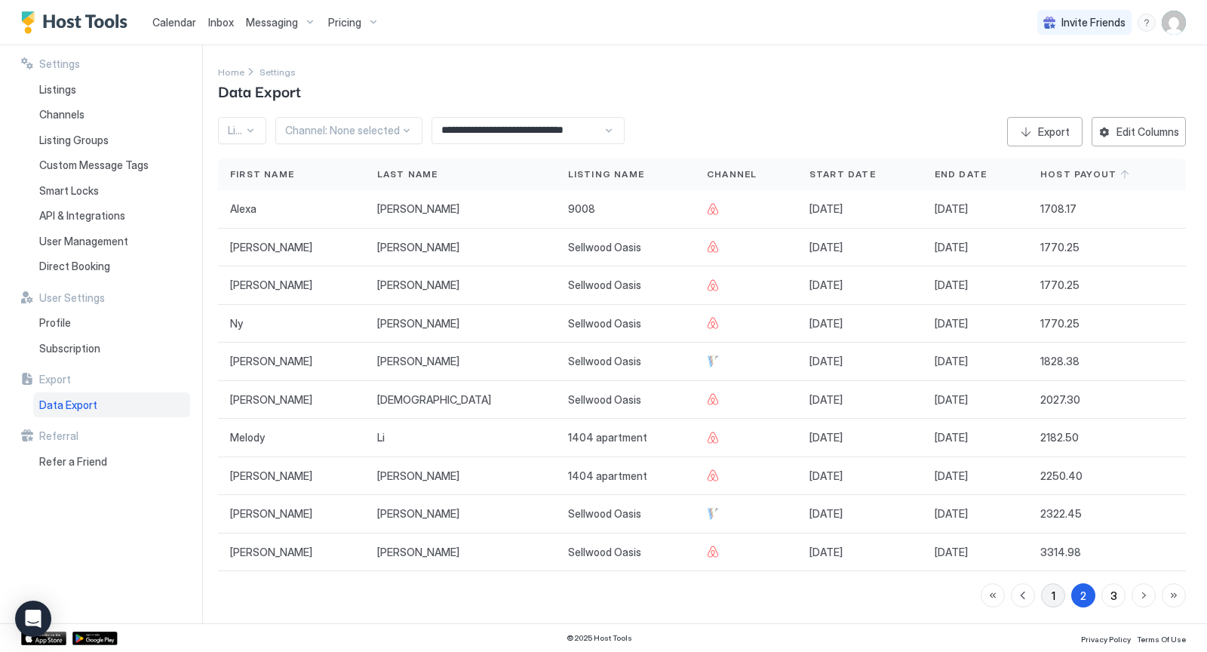
click at [1049, 589] on button "1" at bounding box center [1053, 595] width 24 height 24
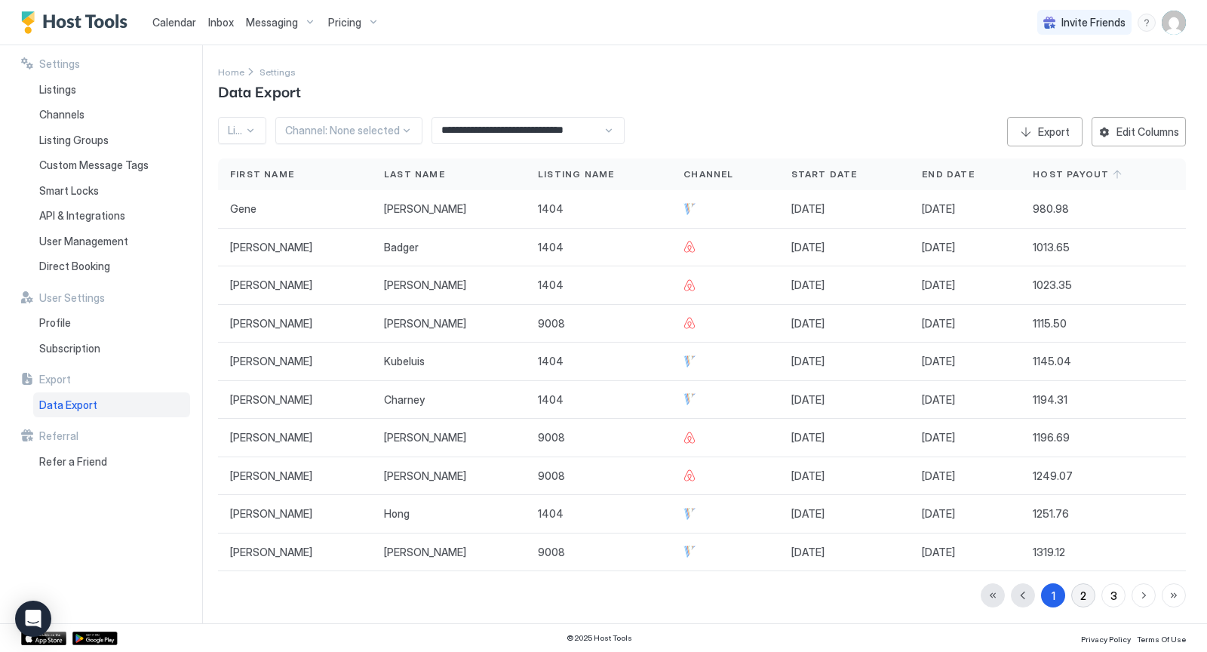
click at [1082, 591] on div "2" at bounding box center [1083, 595] width 6 height 16
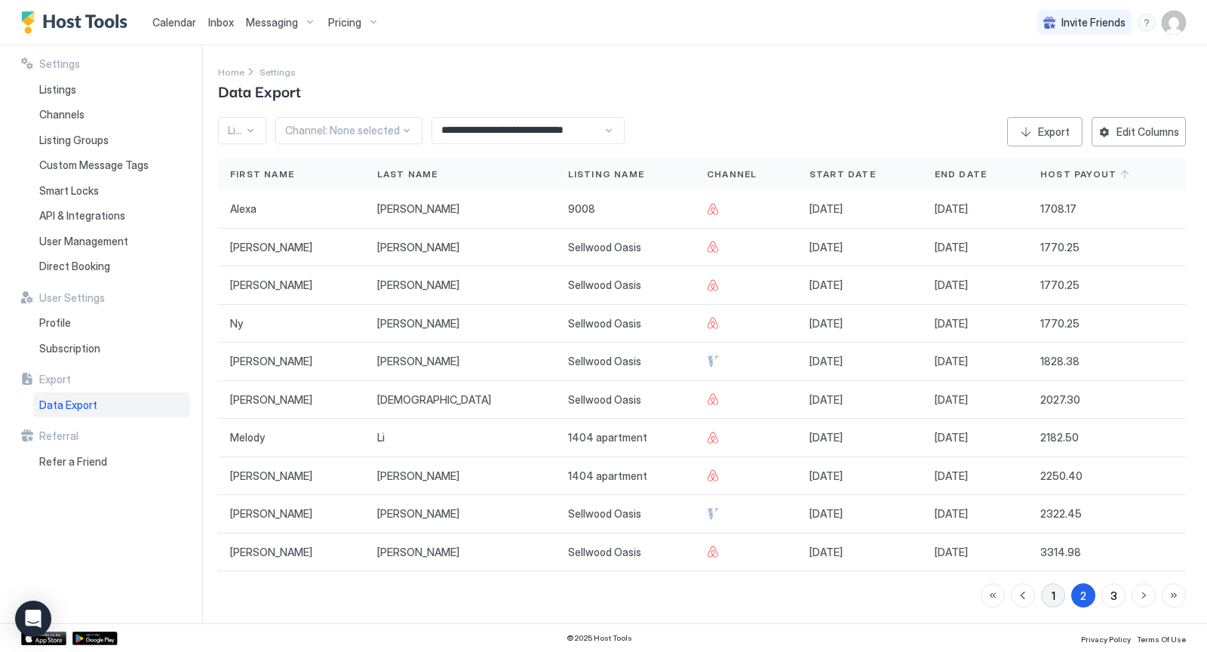
click at [1045, 594] on button "1" at bounding box center [1053, 595] width 24 height 24
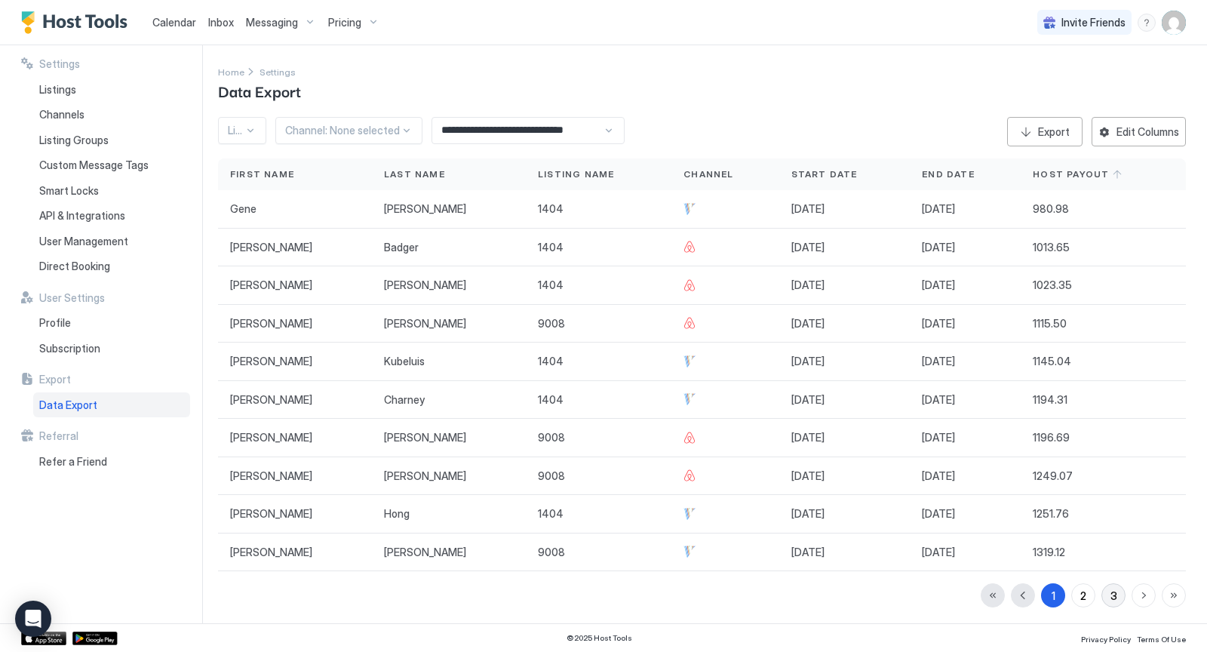
click at [1120, 589] on button "3" at bounding box center [1113, 595] width 24 height 24
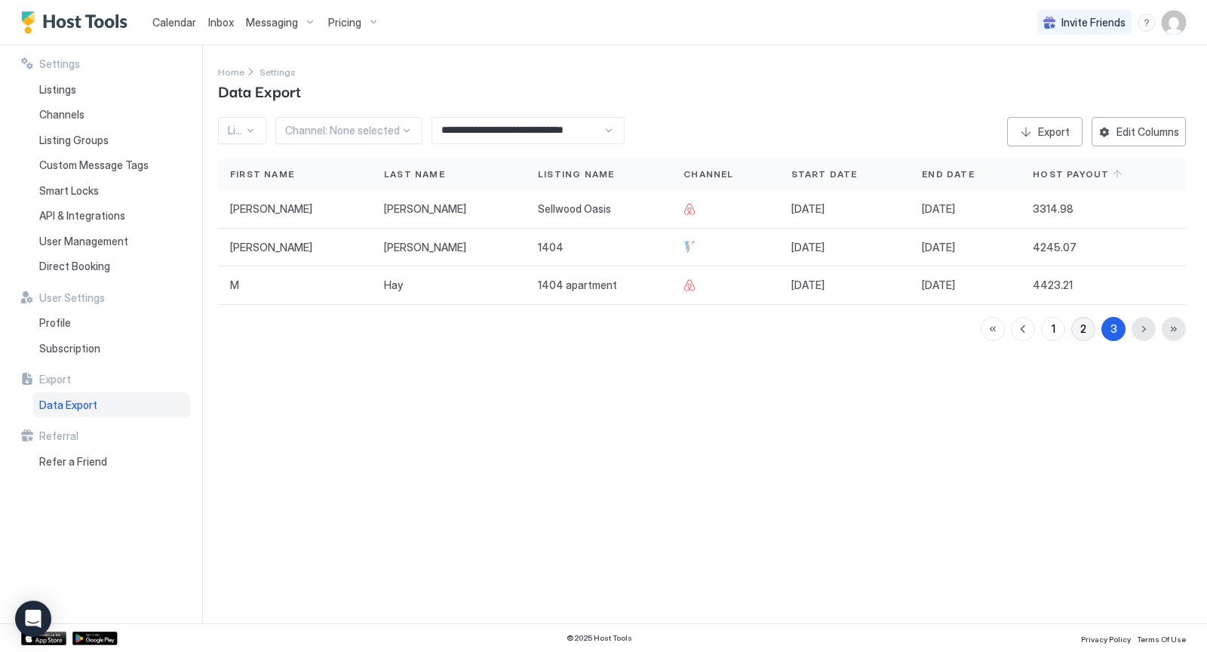
click at [1084, 321] on div "2" at bounding box center [1083, 328] width 6 height 16
